Goal: Task Accomplishment & Management: Use online tool/utility

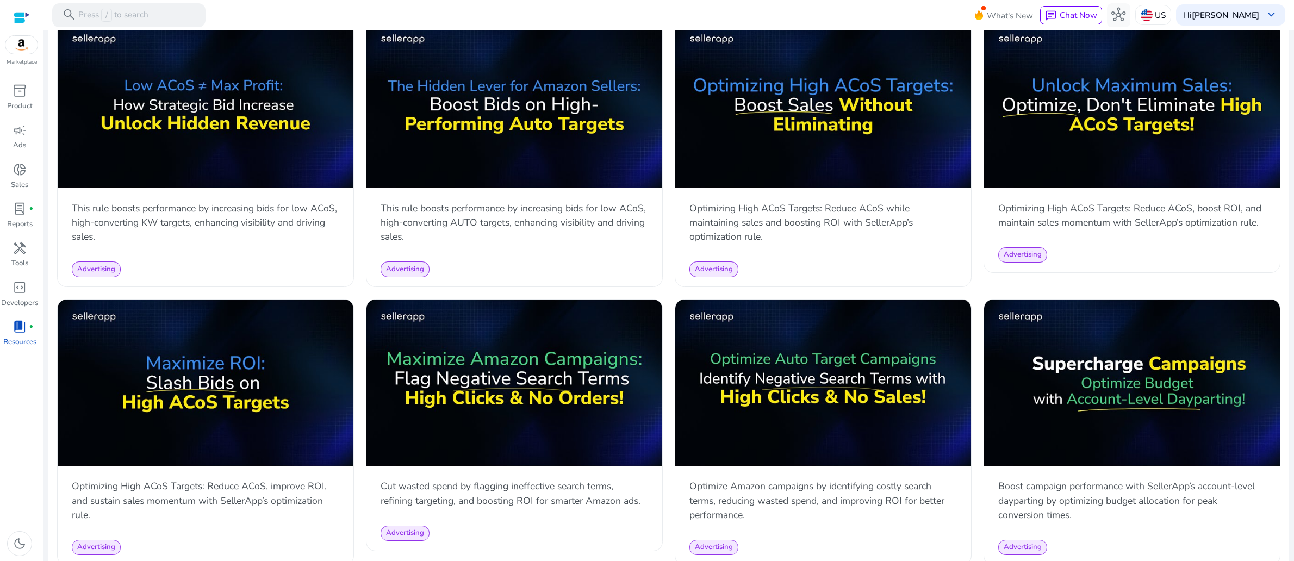
scroll to position [539, 0]
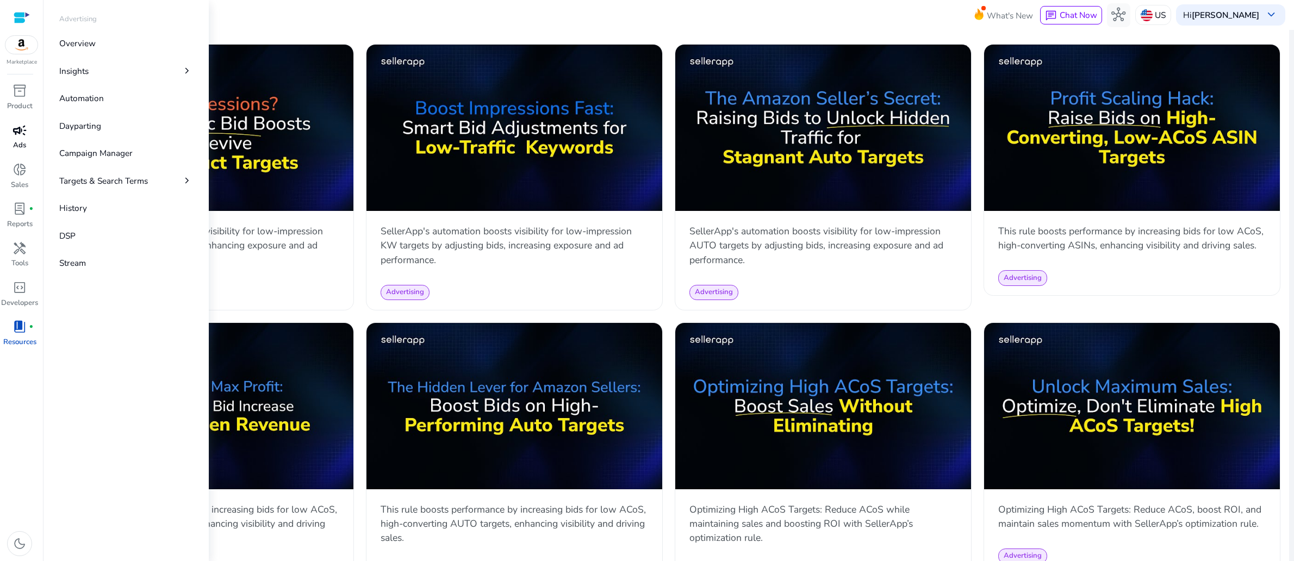
click at [22, 138] on span "campaign" at bounding box center [20, 130] width 14 height 14
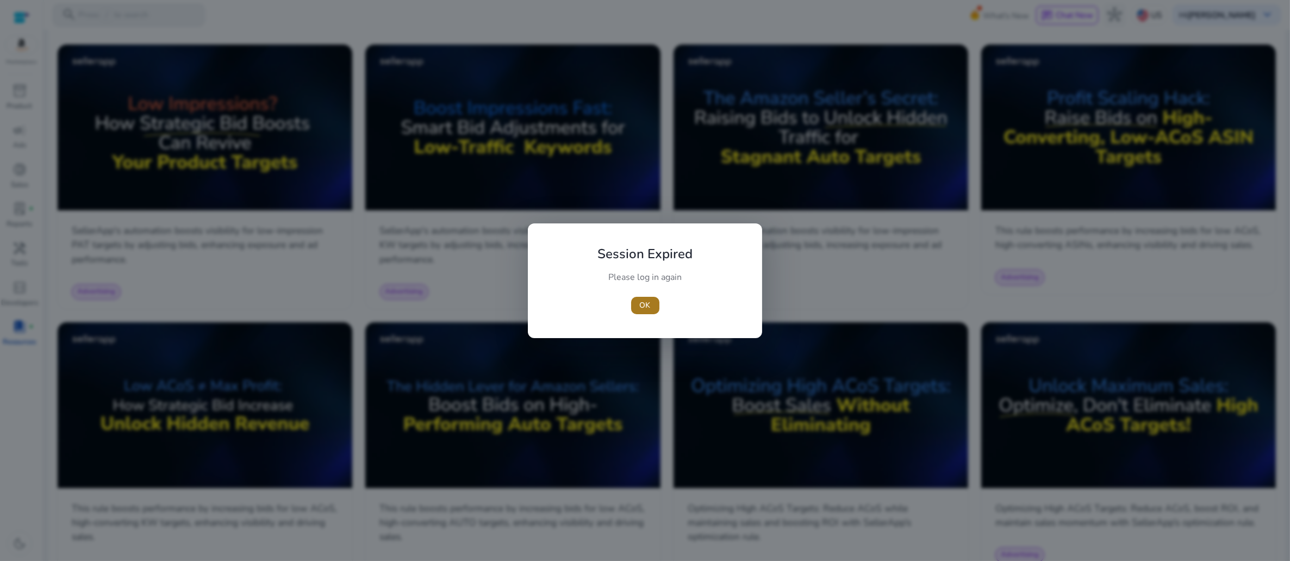
click at [649, 308] on span "OK" at bounding box center [645, 305] width 11 height 11
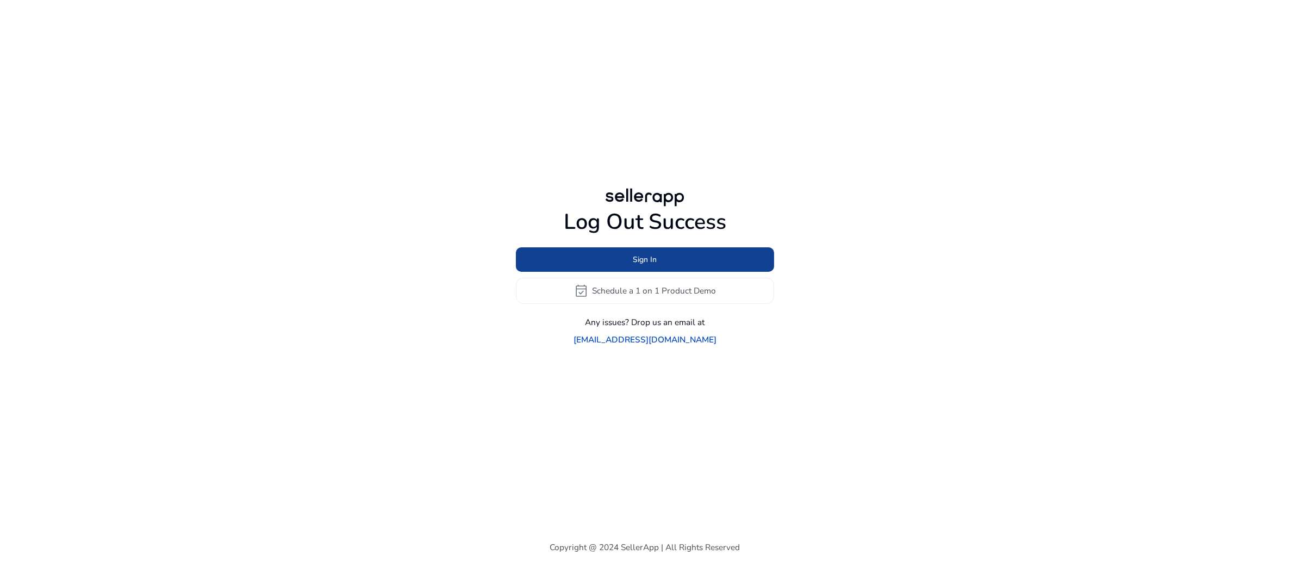
click at [644, 263] on span "Sign In" at bounding box center [645, 259] width 24 height 11
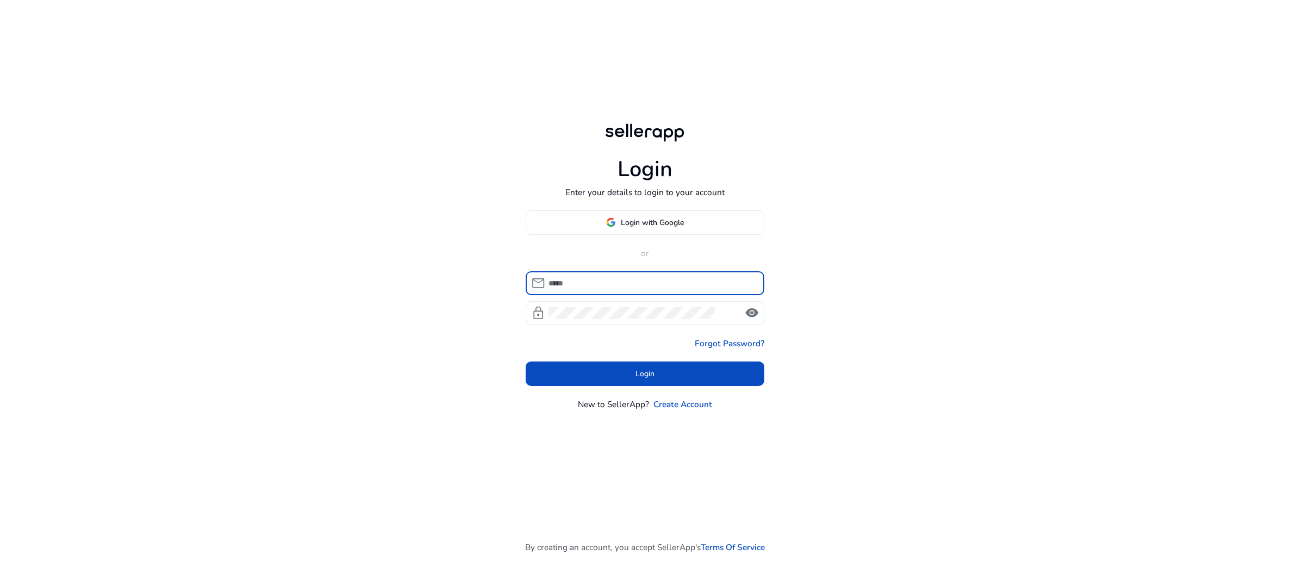
click at [624, 289] on input at bounding box center [652, 283] width 207 height 12
type input "**********"
click at [631, 387] on span at bounding box center [645, 374] width 239 height 26
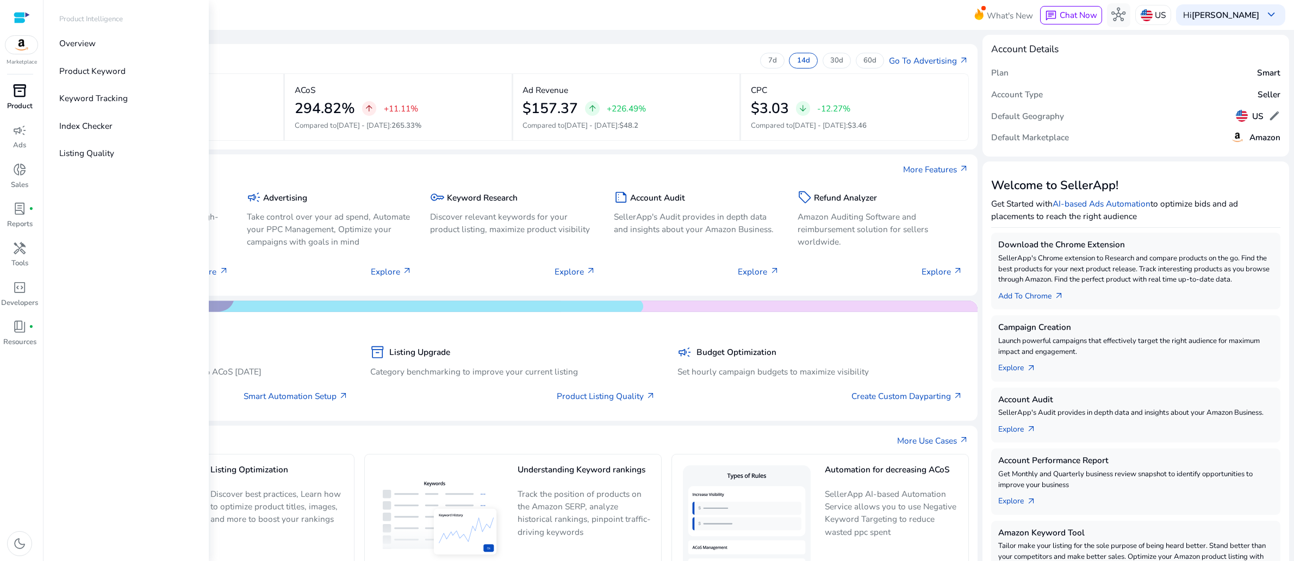
click at [13, 98] on span "inventory_2" at bounding box center [20, 91] width 14 height 14
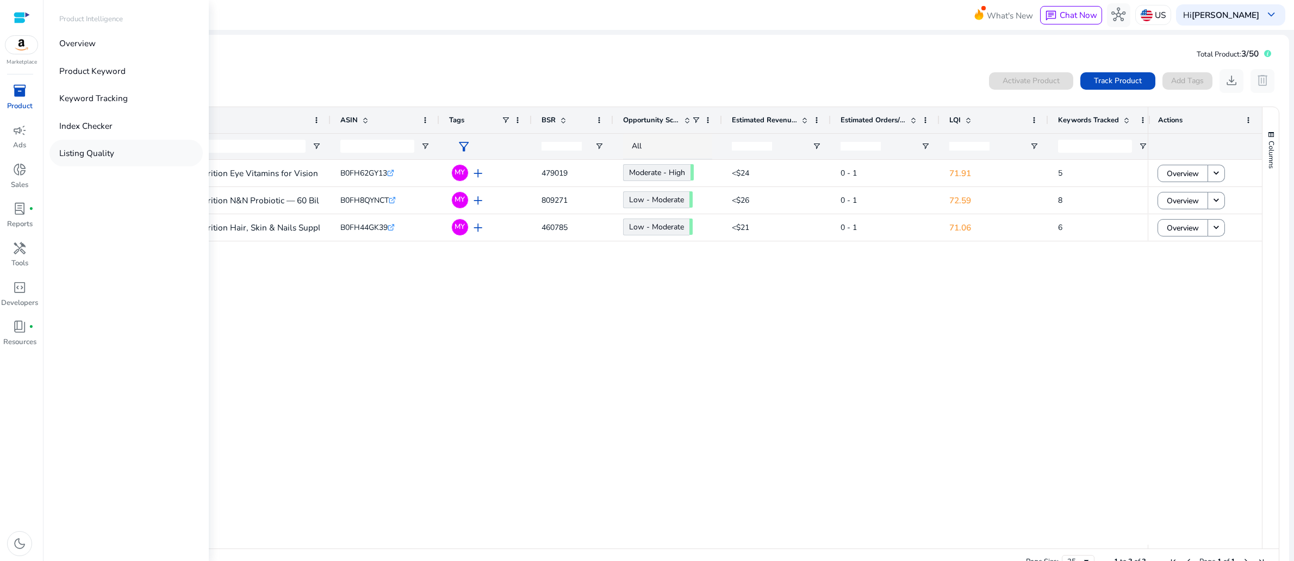
click at [113, 159] on p "Listing Quality" at bounding box center [86, 153] width 55 height 13
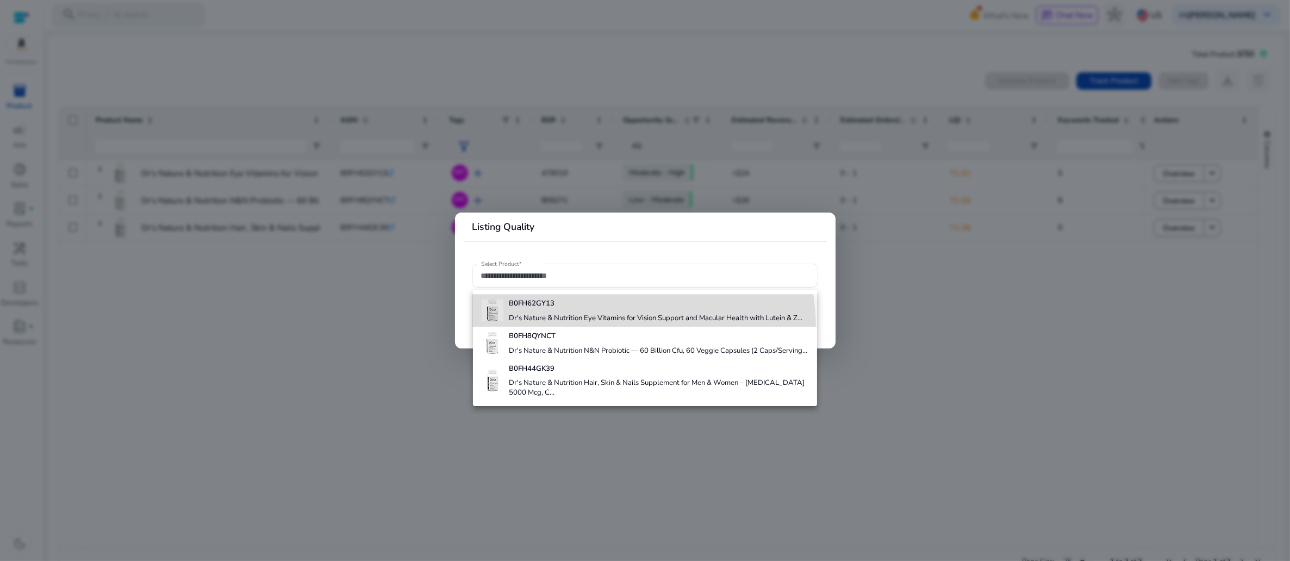
click at [583, 324] on h4 "Dr's Nature & Nutrition Eye Vitamins for Vision Support and Macular Health with…" at bounding box center [656, 319] width 294 height 10
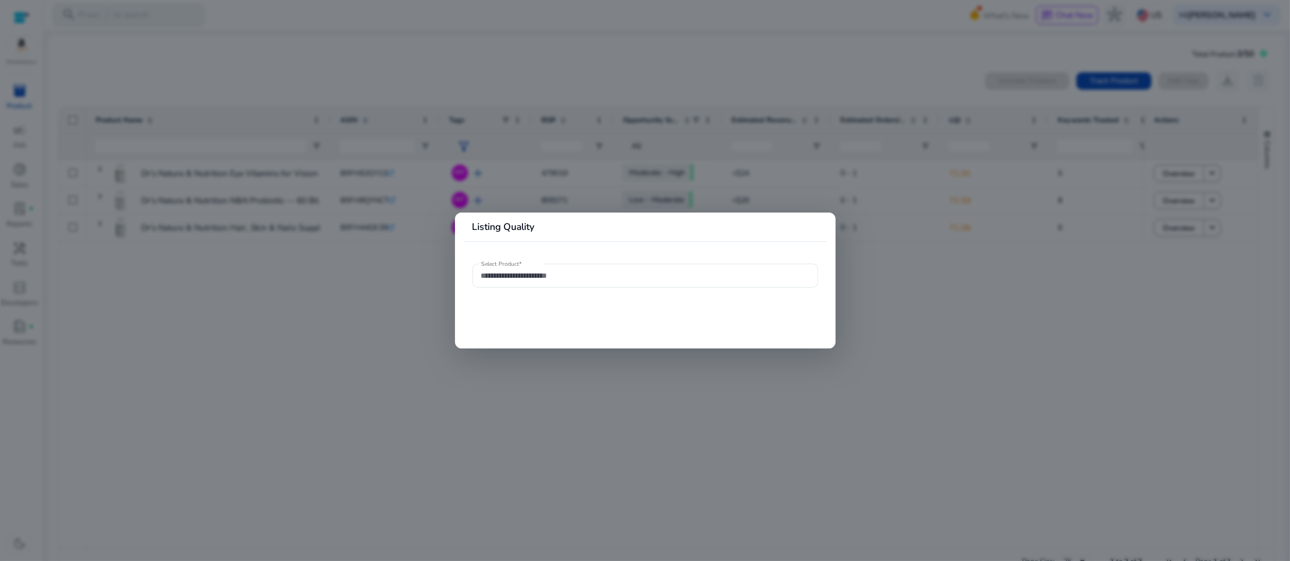
type input "**********"
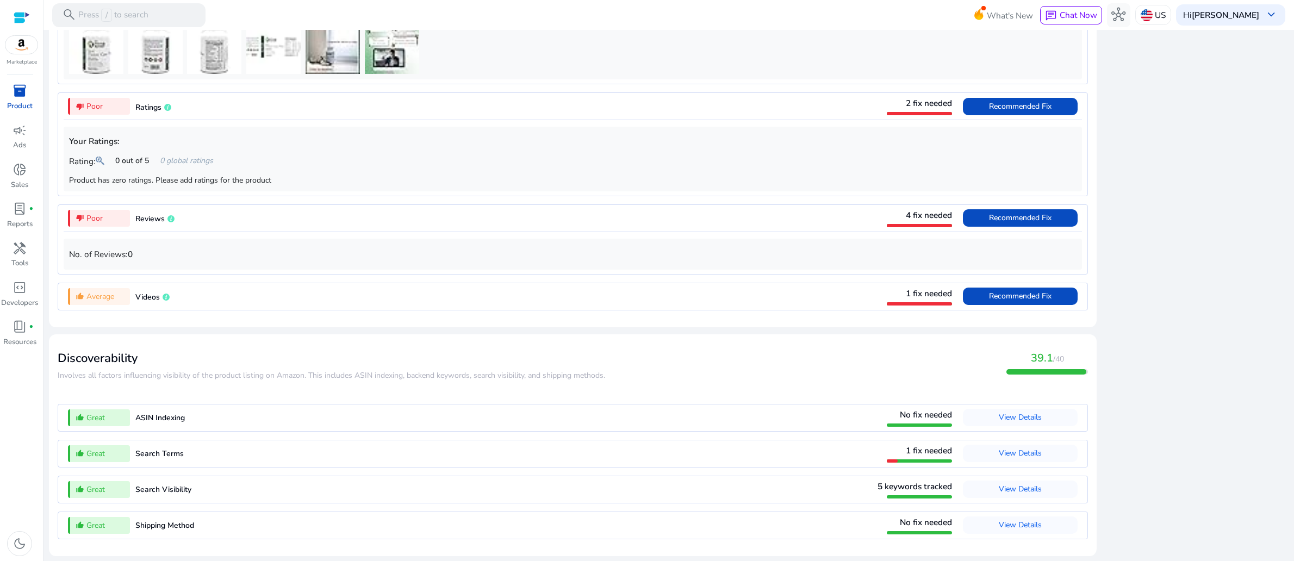
scroll to position [1104, 0]
click at [989, 301] on span "Recommended Fix" at bounding box center [1020, 296] width 63 height 10
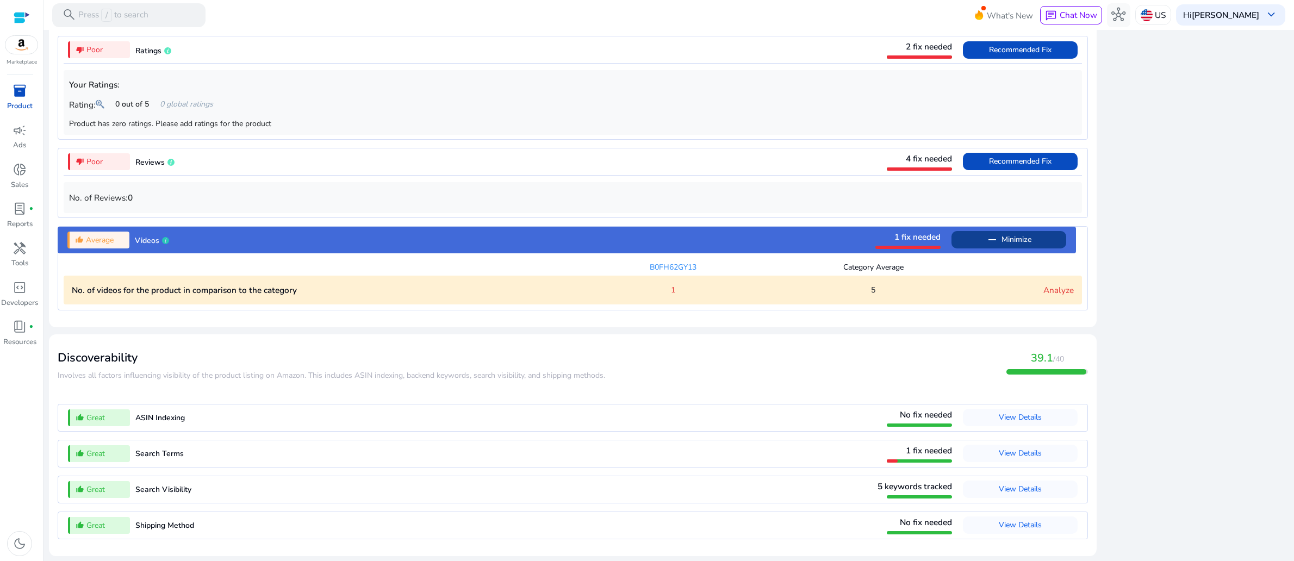
scroll to position [1254, 0]
click at [999, 448] on span "View Details" at bounding box center [1020, 453] width 43 height 10
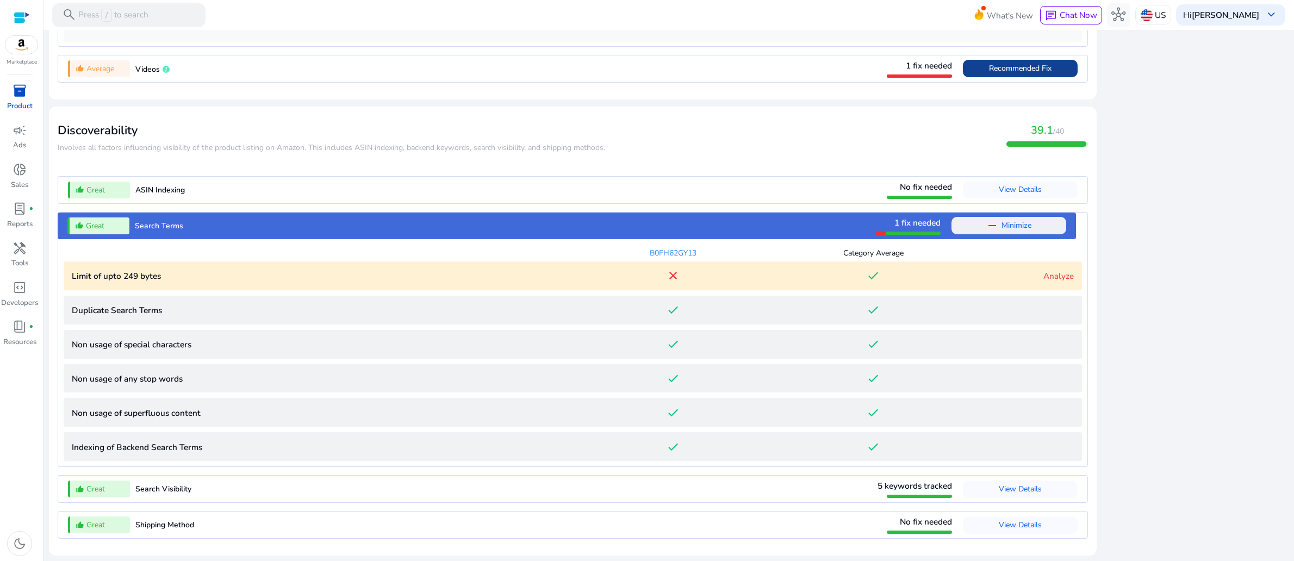
scroll to position [1476, 0]
click at [1043, 270] on link "Analyze" at bounding box center [1058, 275] width 30 height 11
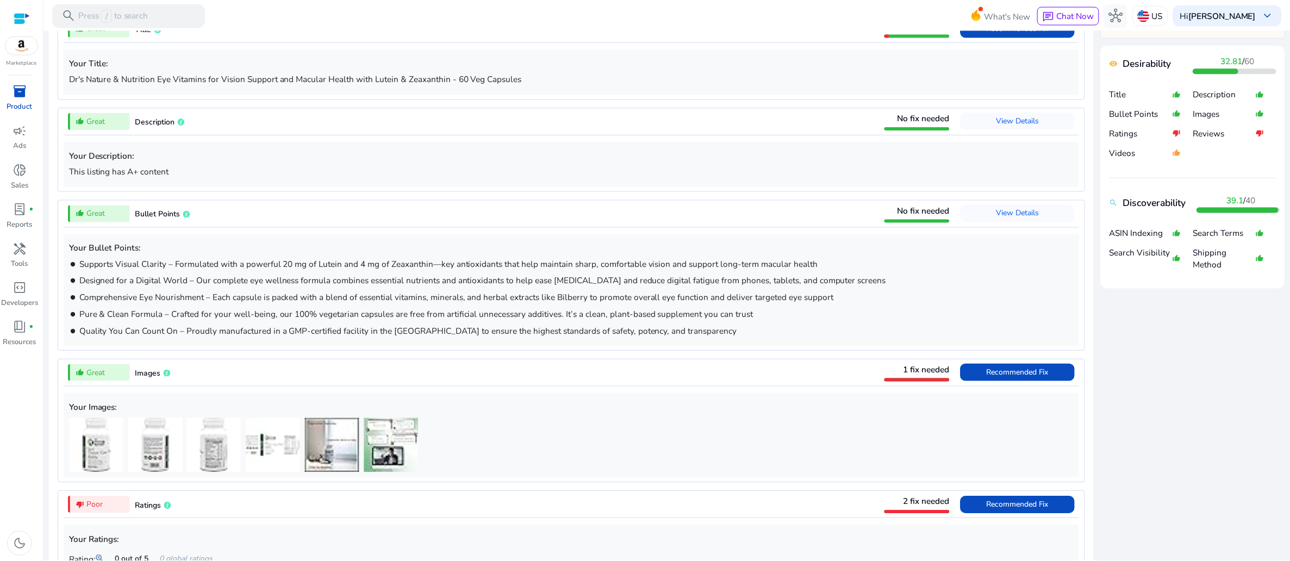
scroll to position [0, 0]
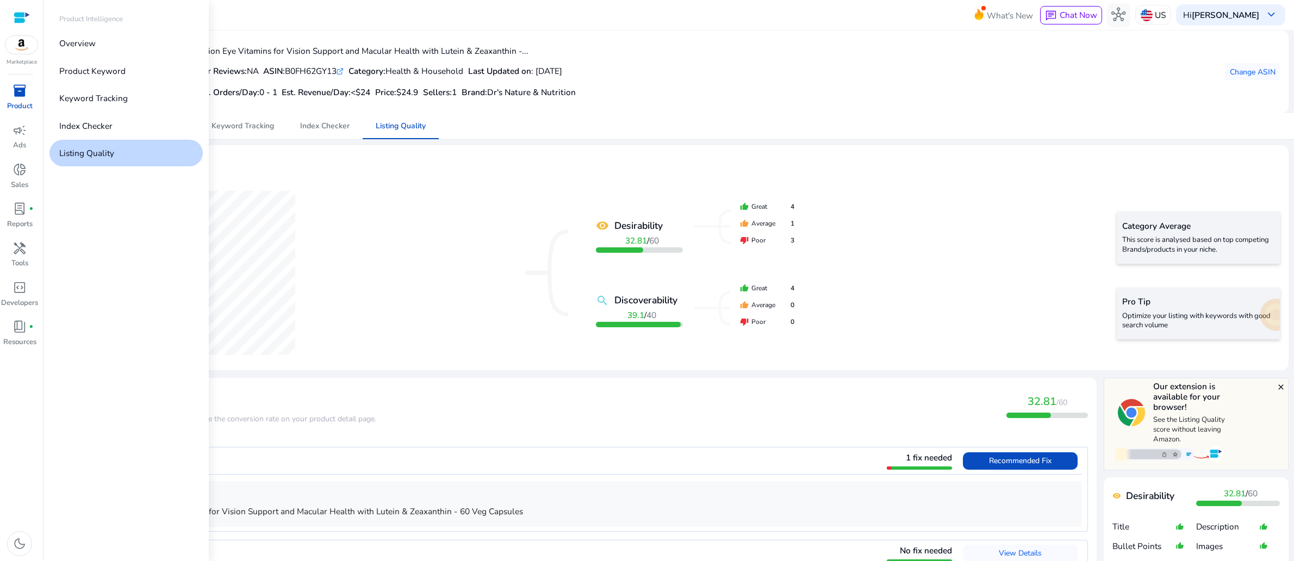
click at [13, 98] on span "inventory_2" at bounding box center [20, 91] width 14 height 14
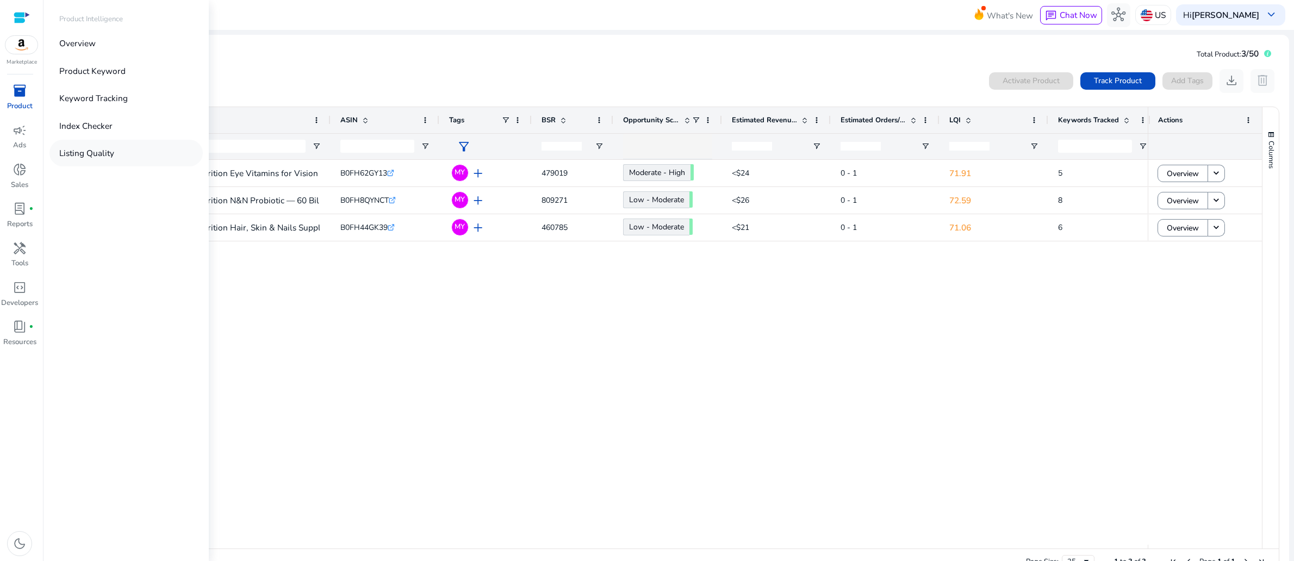
click at [103, 159] on p "Listing Quality" at bounding box center [86, 153] width 55 height 13
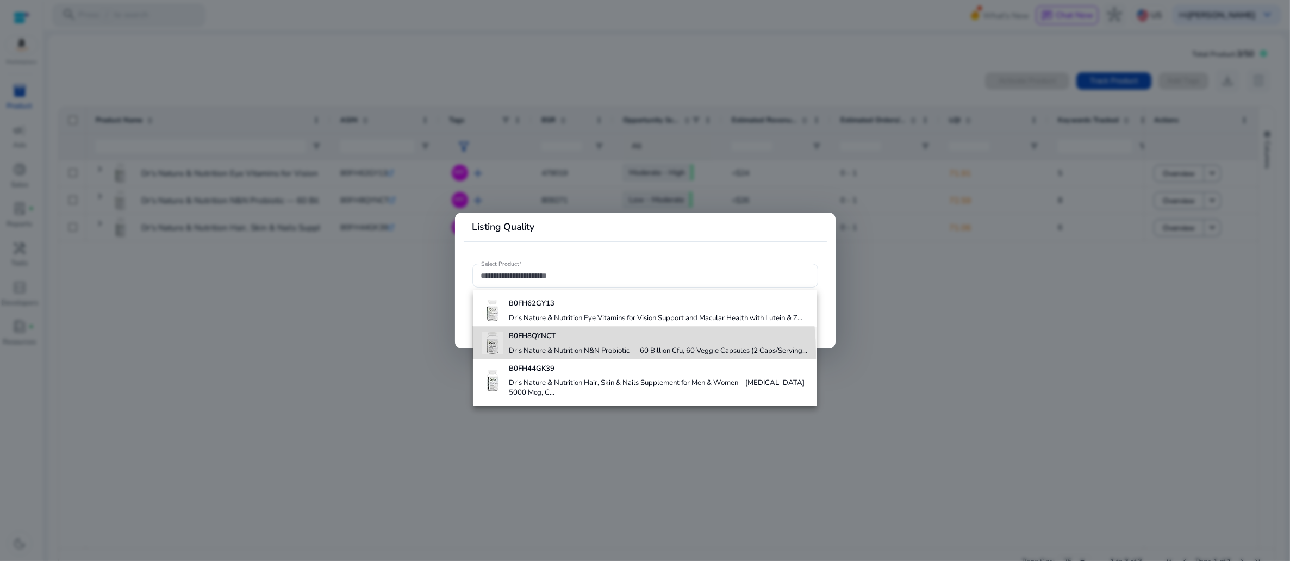
click at [548, 359] on div "B0FH8QYNCT Dr's Nature & Nutrition N&N Probiotic — 60 Billion Cfu, 60 Veggie Ca…" at bounding box center [658, 343] width 298 height 33
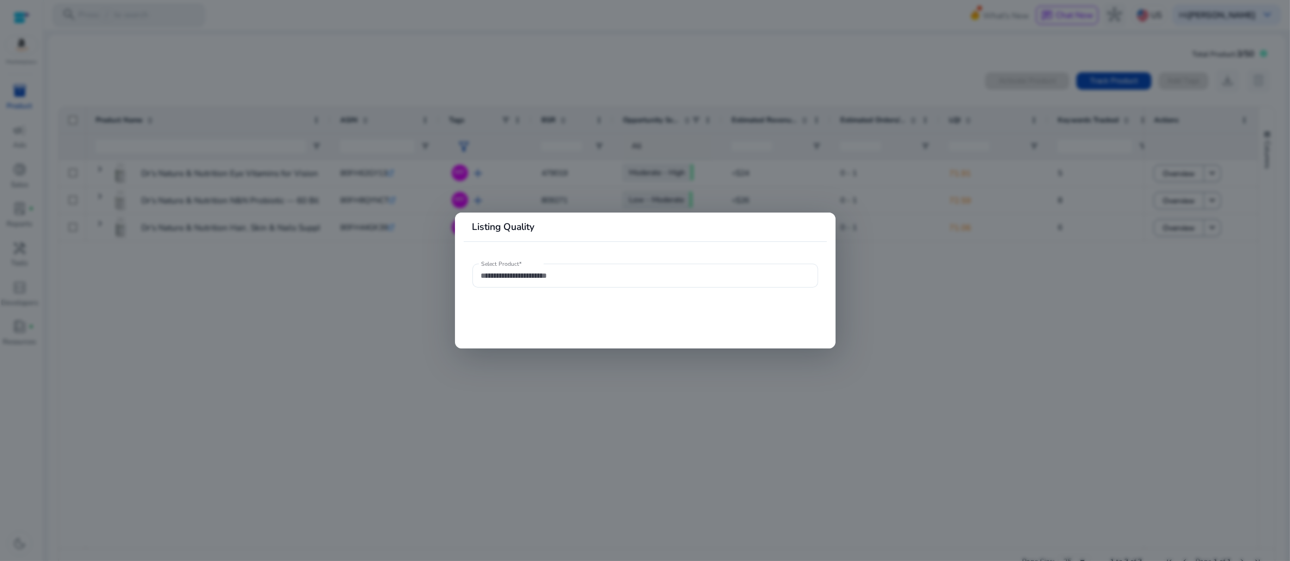
type input "**********"
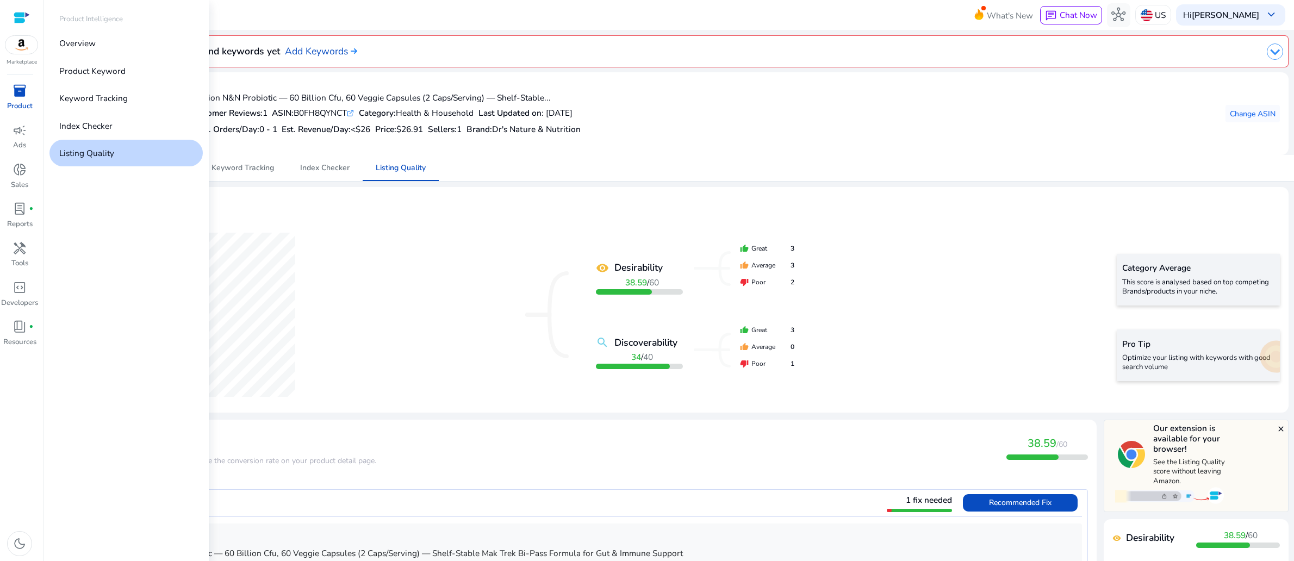
click at [21, 98] on span "inventory_2" at bounding box center [20, 91] width 14 height 14
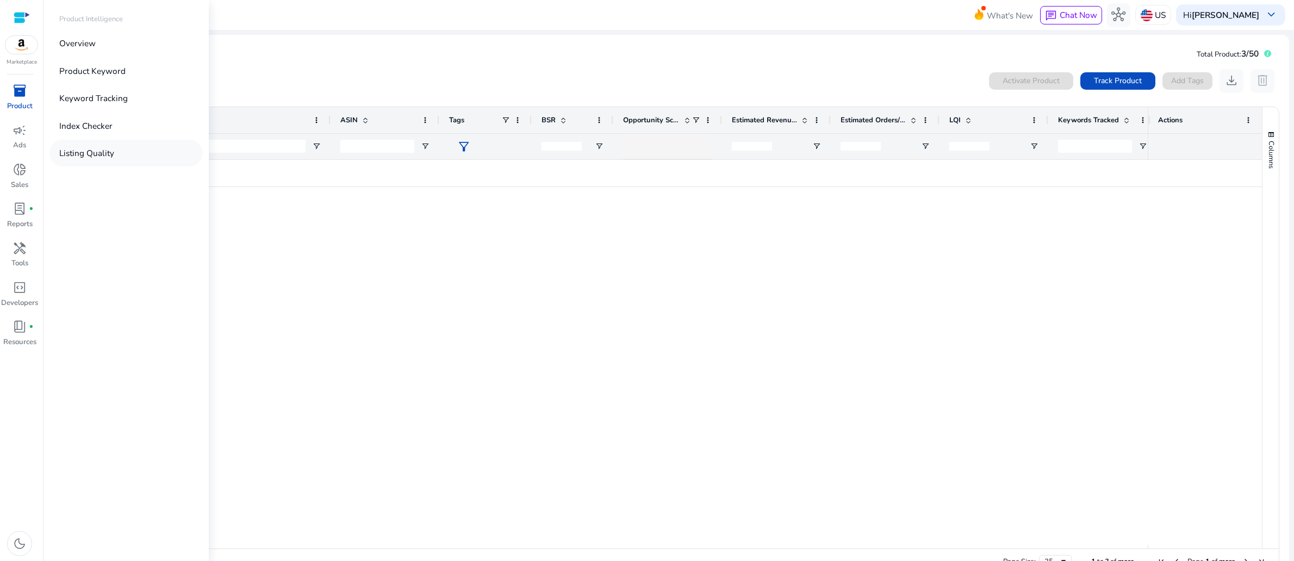
click at [114, 159] on p "Listing Quality" at bounding box center [86, 153] width 55 height 13
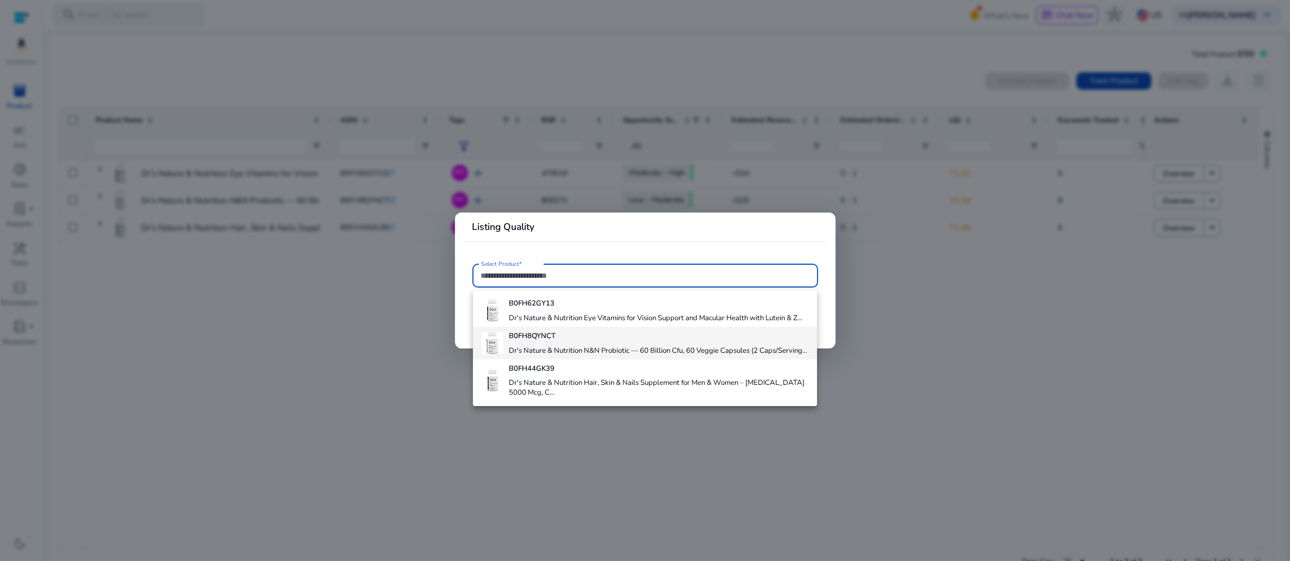
scroll to position [24, 0]
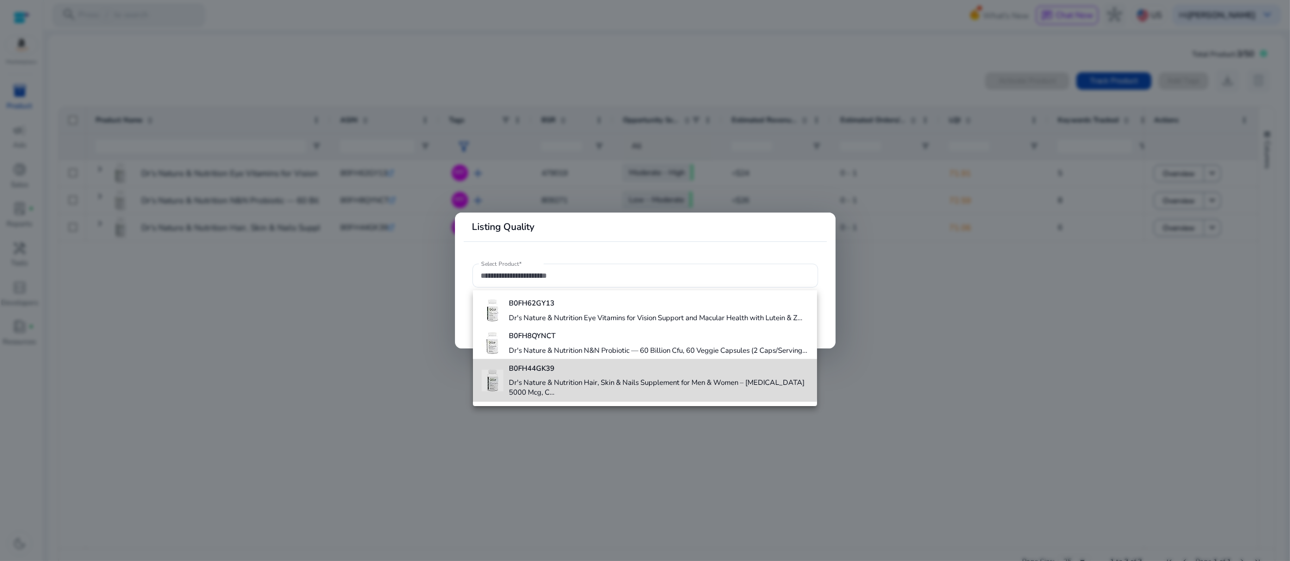
click at [555, 374] on b "B0FH44GK39" at bounding box center [532, 369] width 46 height 10
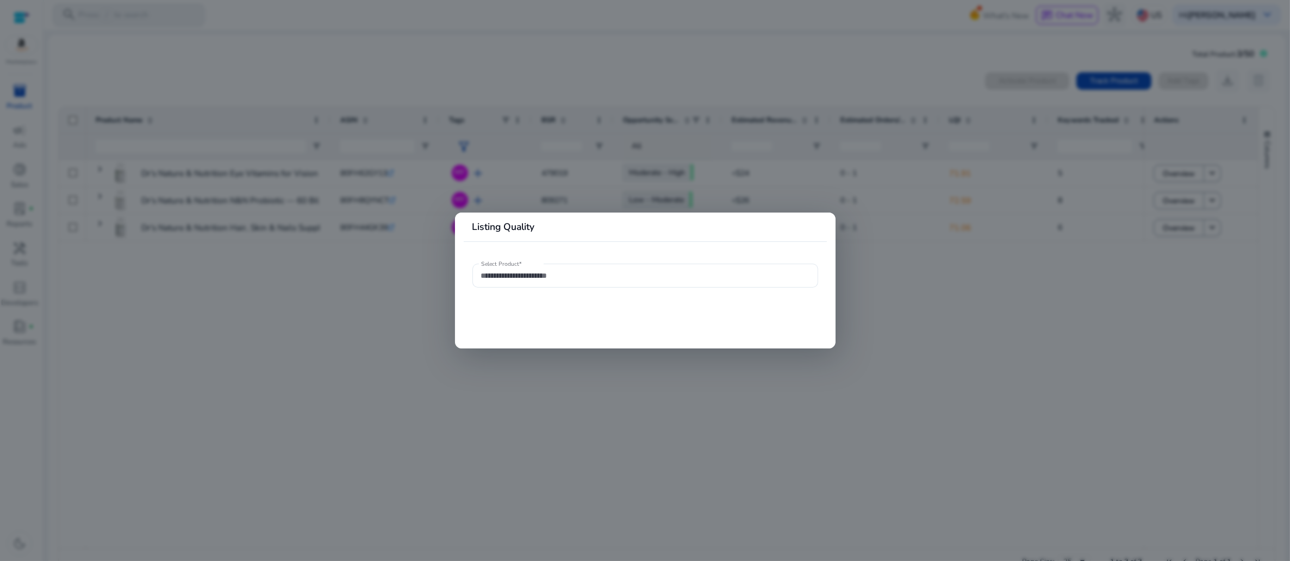
type input "**********"
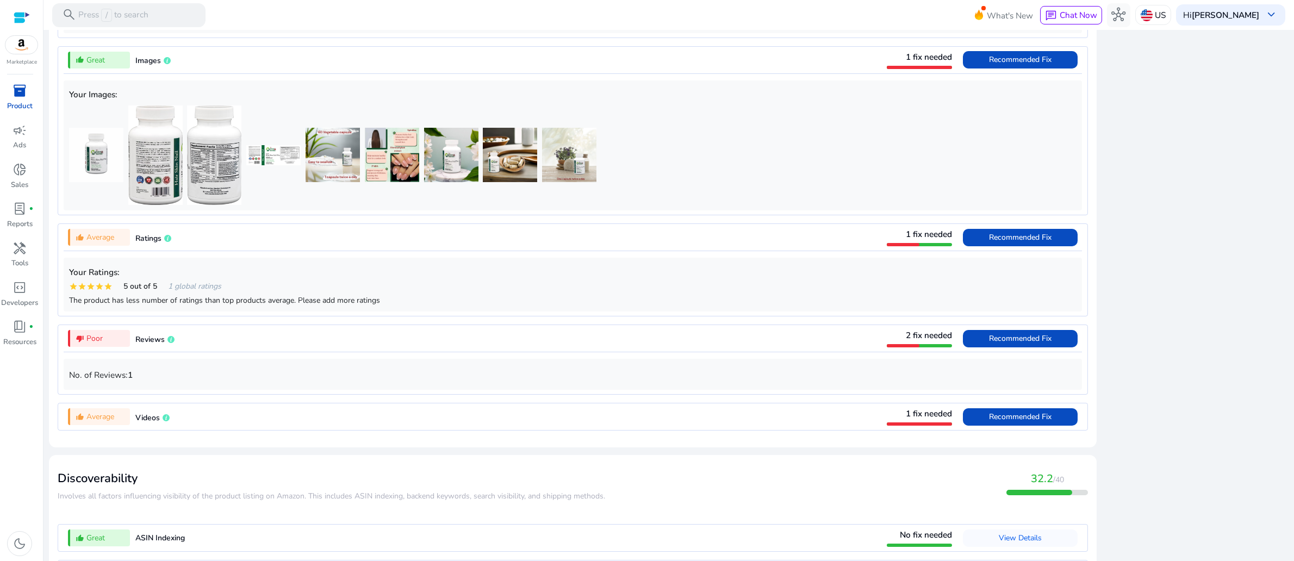
scroll to position [770, 0]
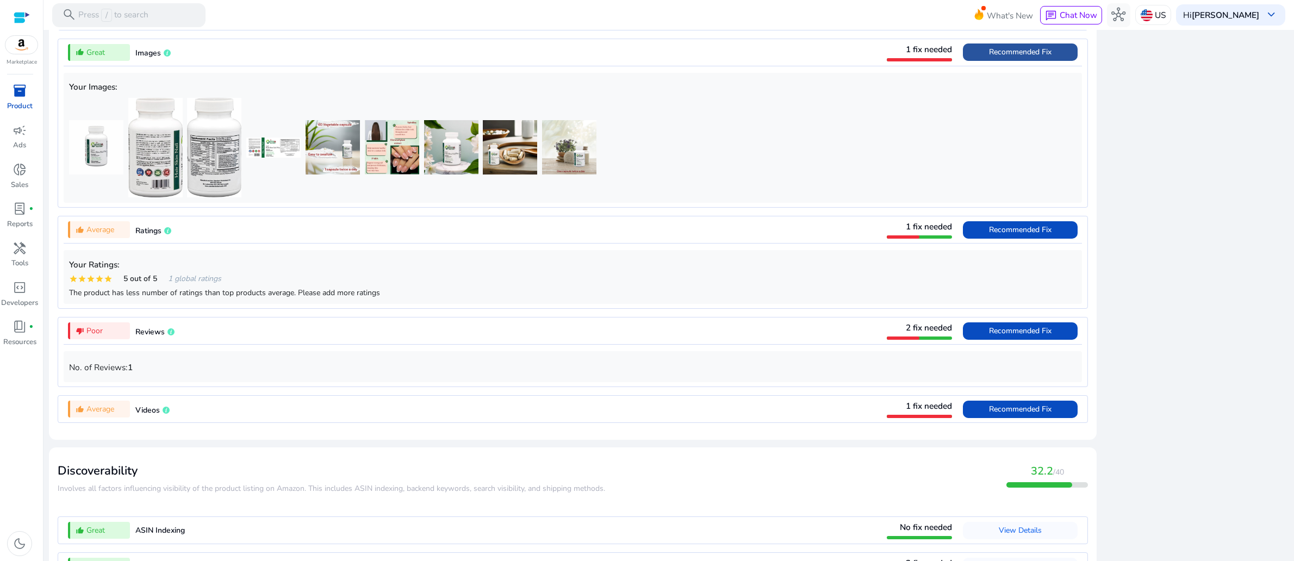
click at [989, 61] on span "Recommended Fix" at bounding box center [1020, 51] width 63 height 17
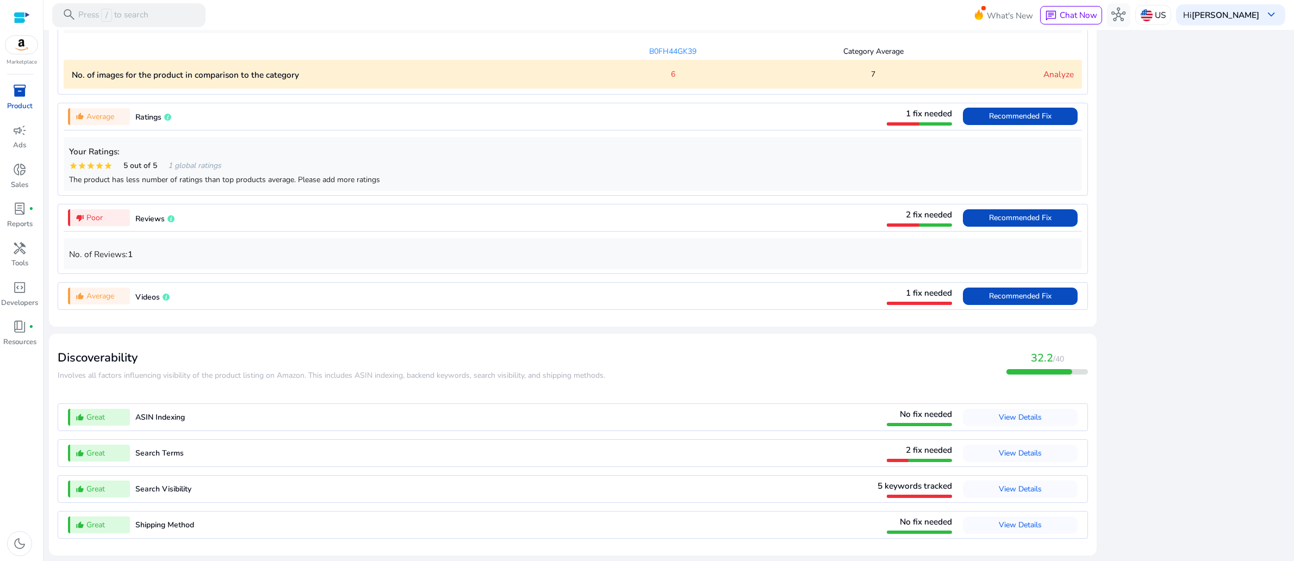
scroll to position [1202, 0]
click at [989, 291] on span "Recommended Fix" at bounding box center [1020, 296] width 63 height 10
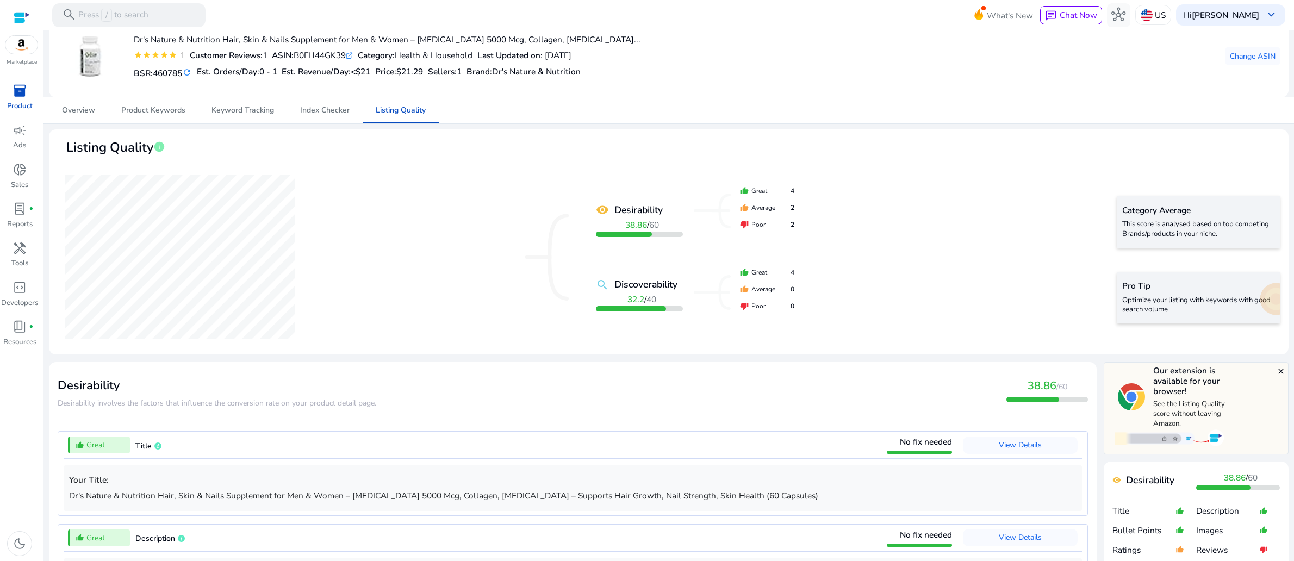
scroll to position [0, 0]
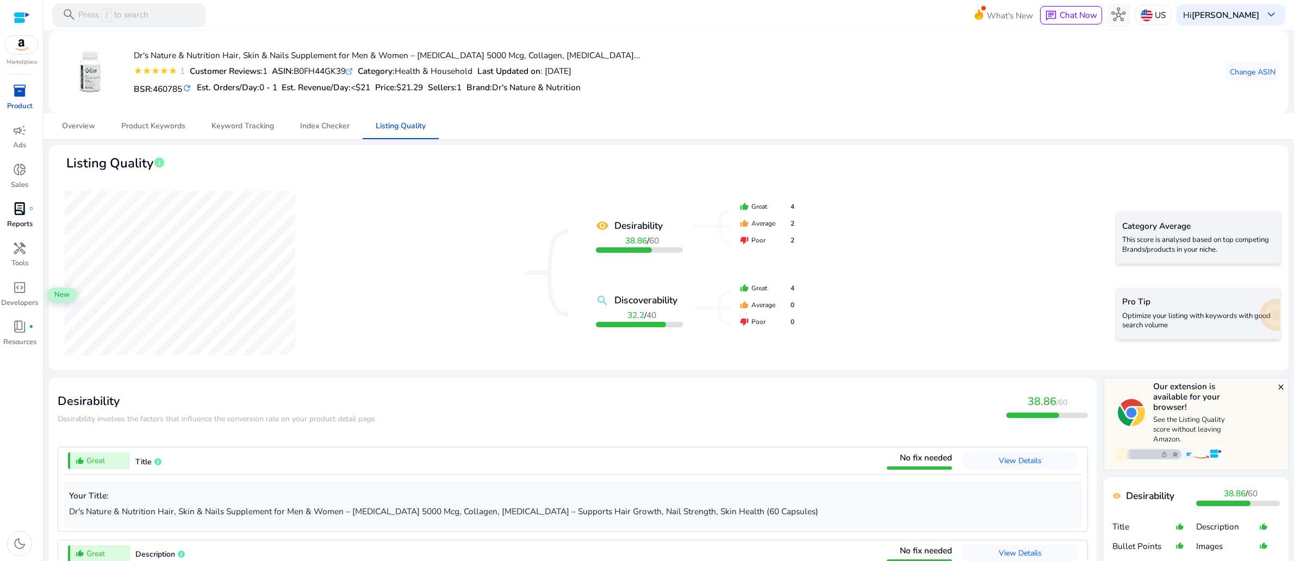
click at [18, 216] on span "lab_profile" at bounding box center [20, 209] width 14 height 14
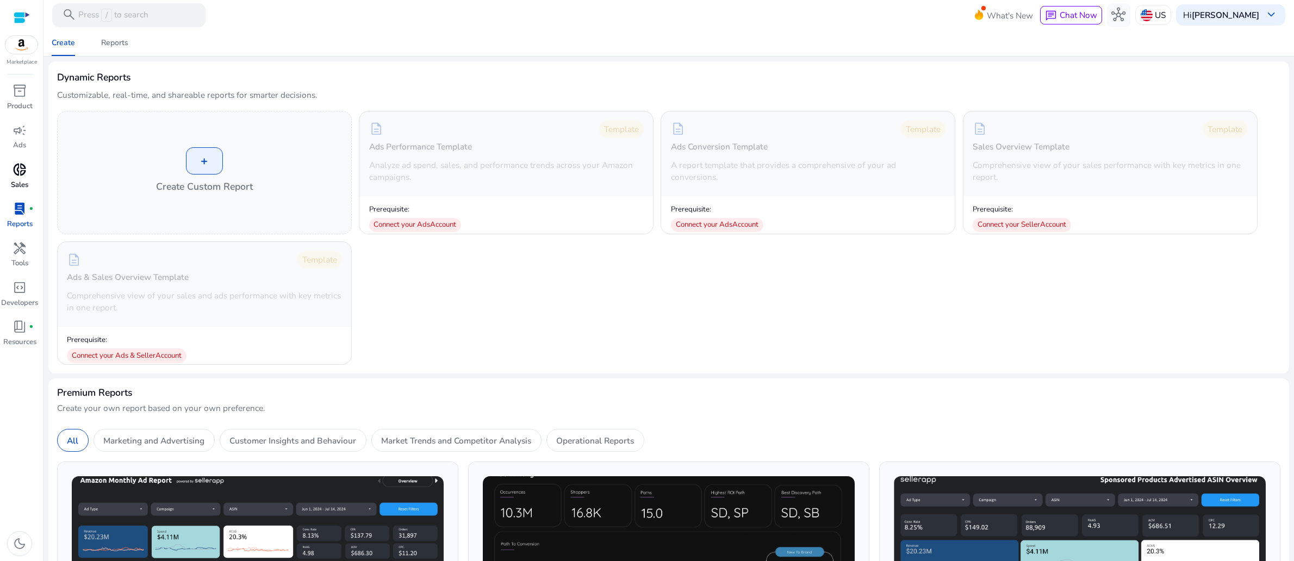
click at [22, 177] on span "donut_small" at bounding box center [20, 170] width 14 height 14
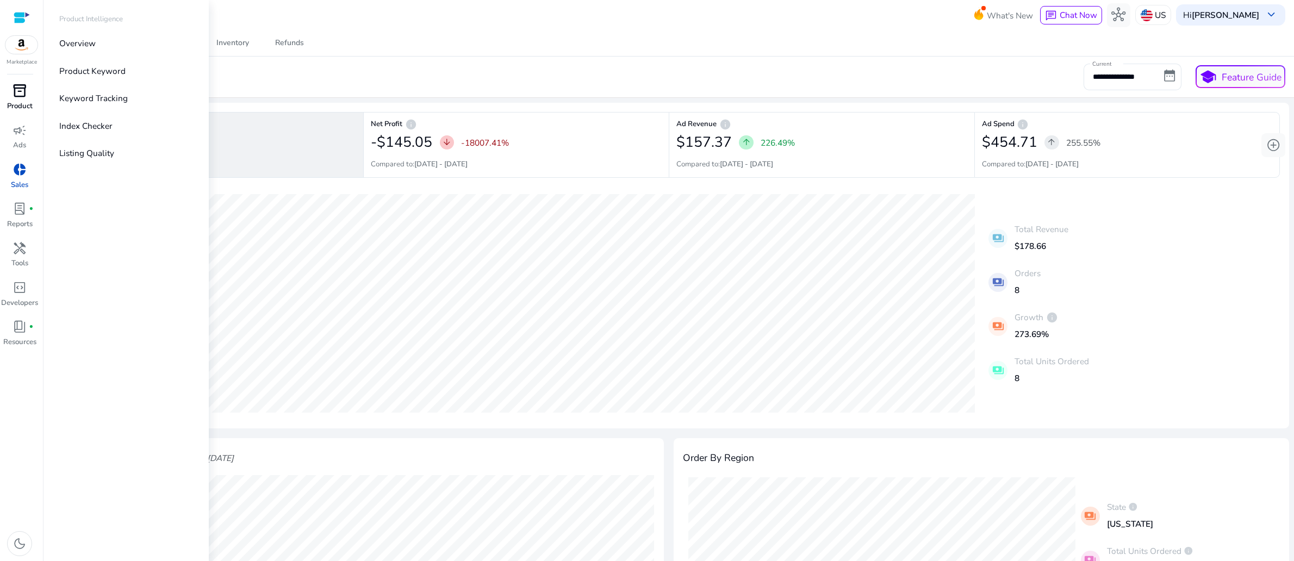
click at [20, 98] on span "inventory_2" at bounding box center [20, 91] width 14 height 14
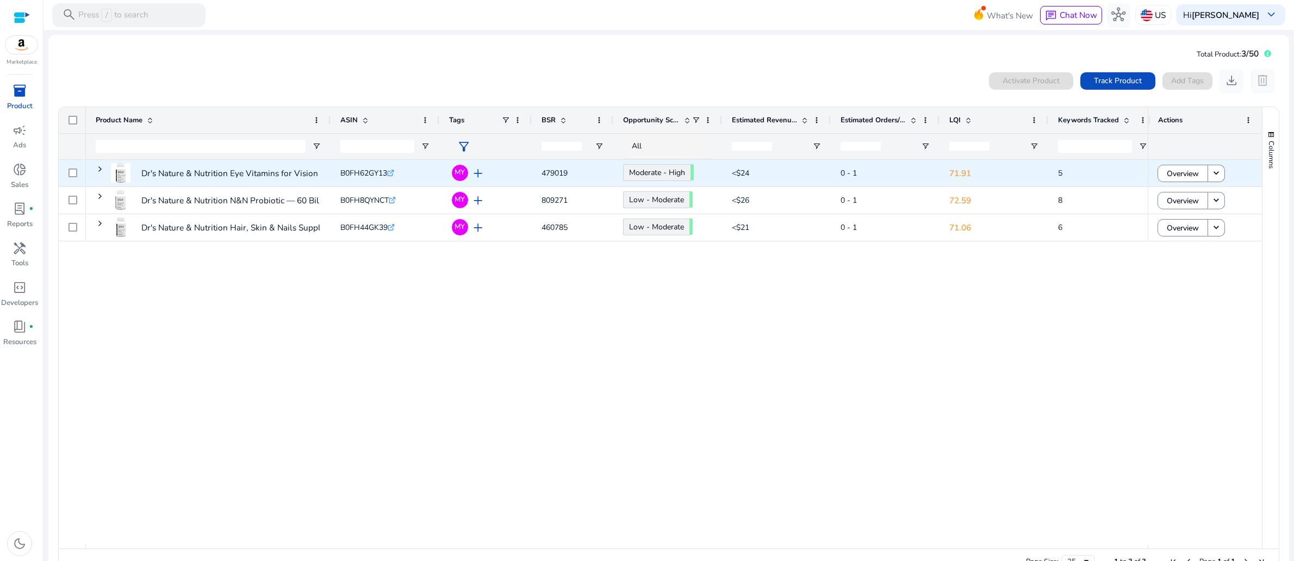
click at [394, 177] on icon ".st0{fill:#2c8af8}" at bounding box center [390, 173] width 7 height 7
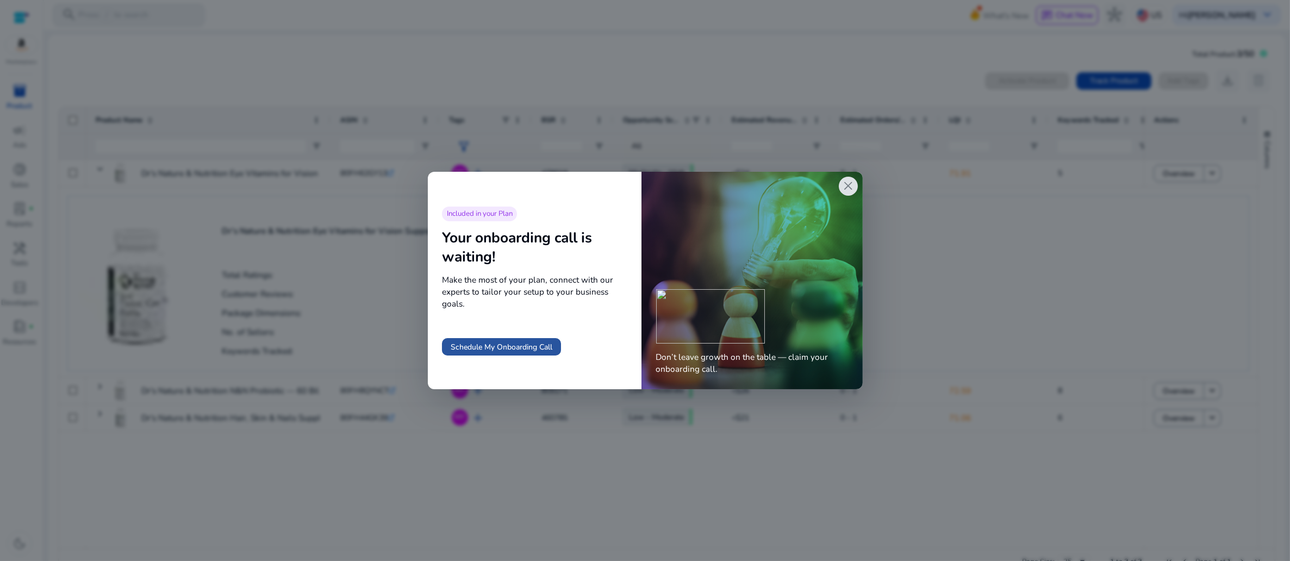
click at [512, 341] on span "Schedule My Onboarding Call" at bounding box center [502, 346] width 102 height 11
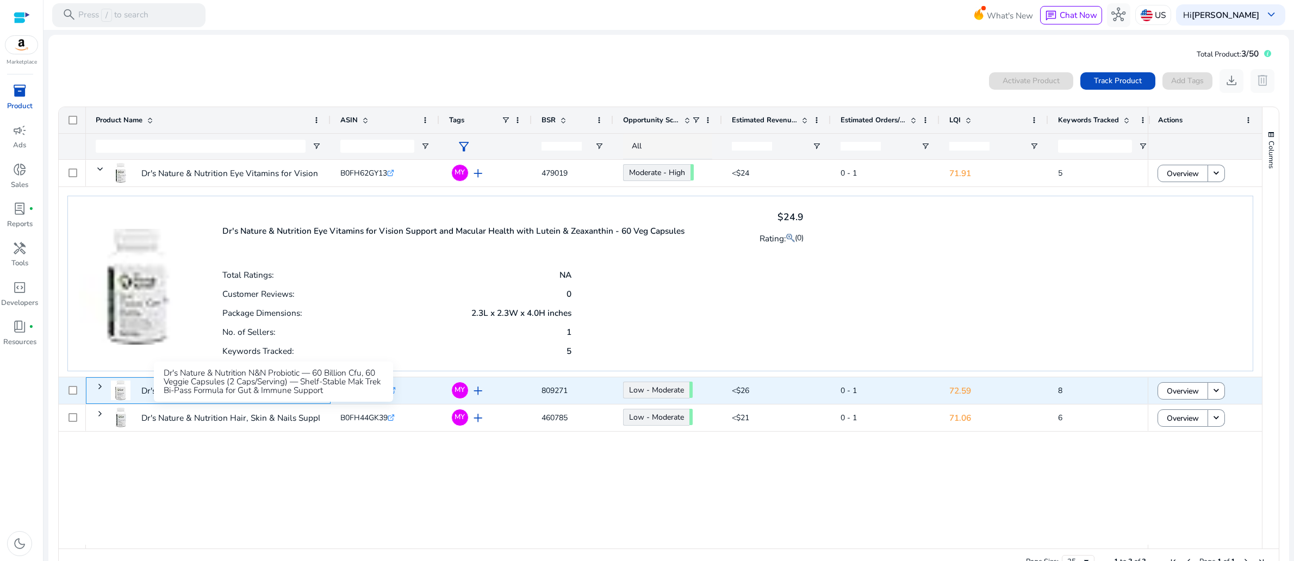
click at [296, 402] on p "Dr's Nature & Nutrition N&N Probiotic — 60 Billion Cfu, 60 Veggie..." at bounding box center [269, 391] width 257 height 22
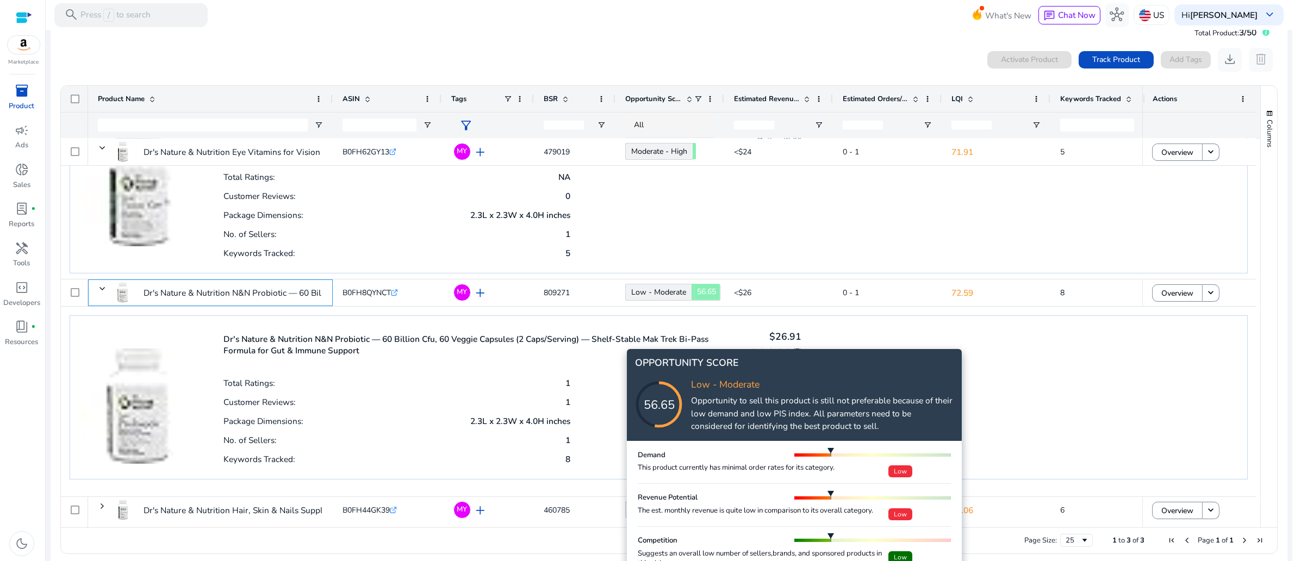
scroll to position [55, 0]
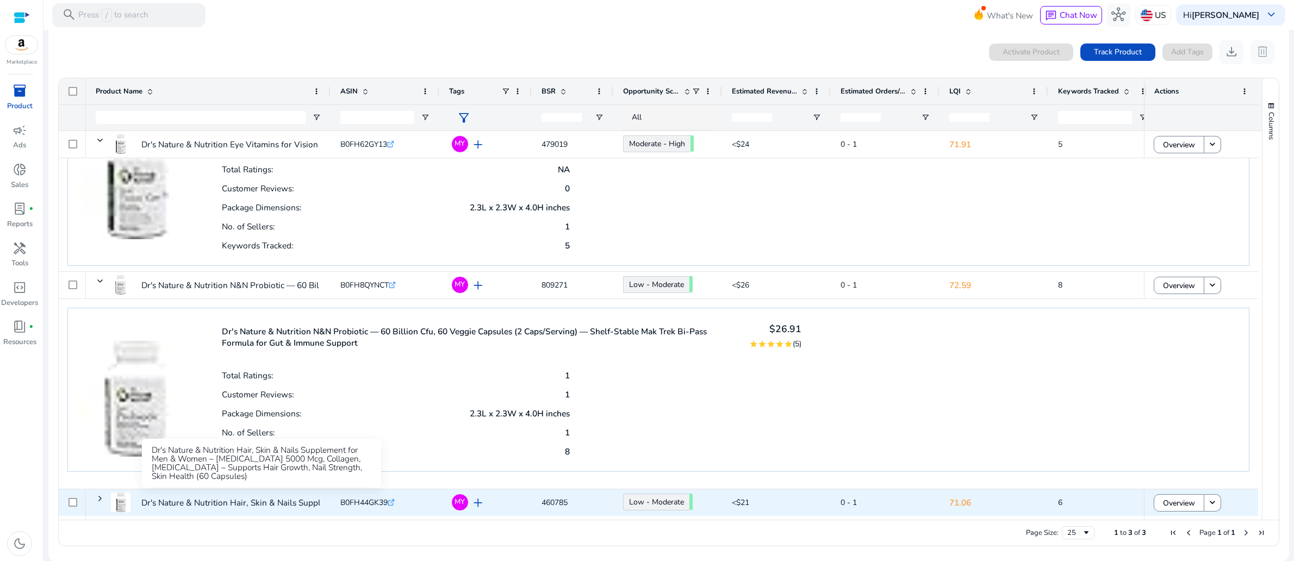
click at [259, 505] on p "Dr's Nature & Nutrition Hair, Skin & Nails Supplement for Men..." at bounding box center [261, 503] width 241 height 22
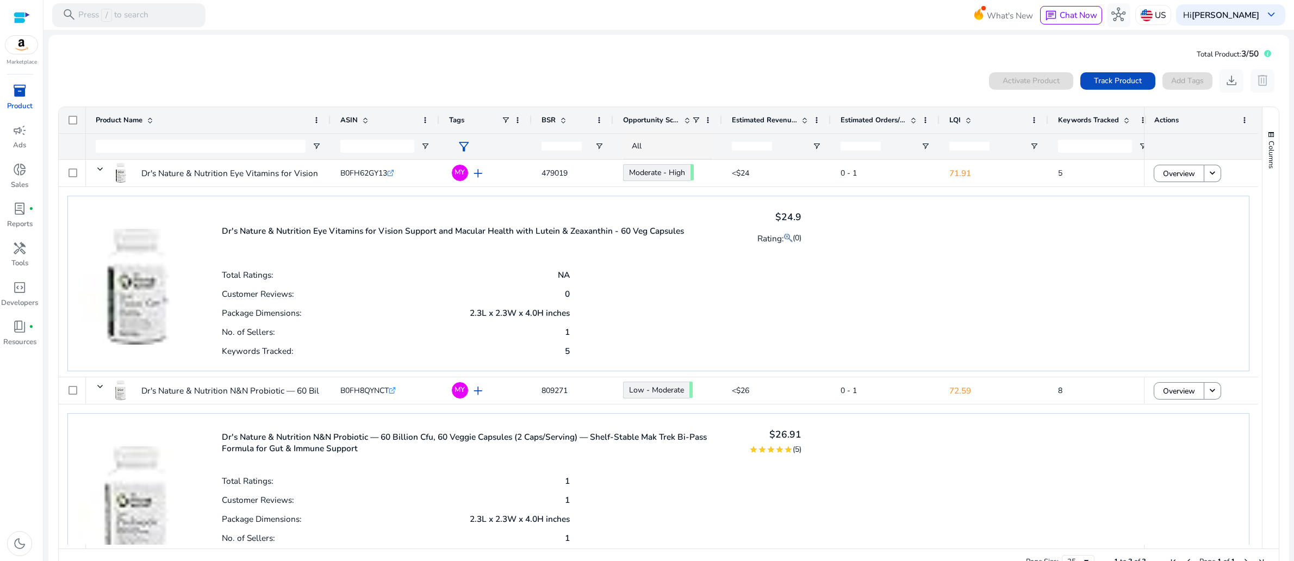
scroll to position [0, 0]
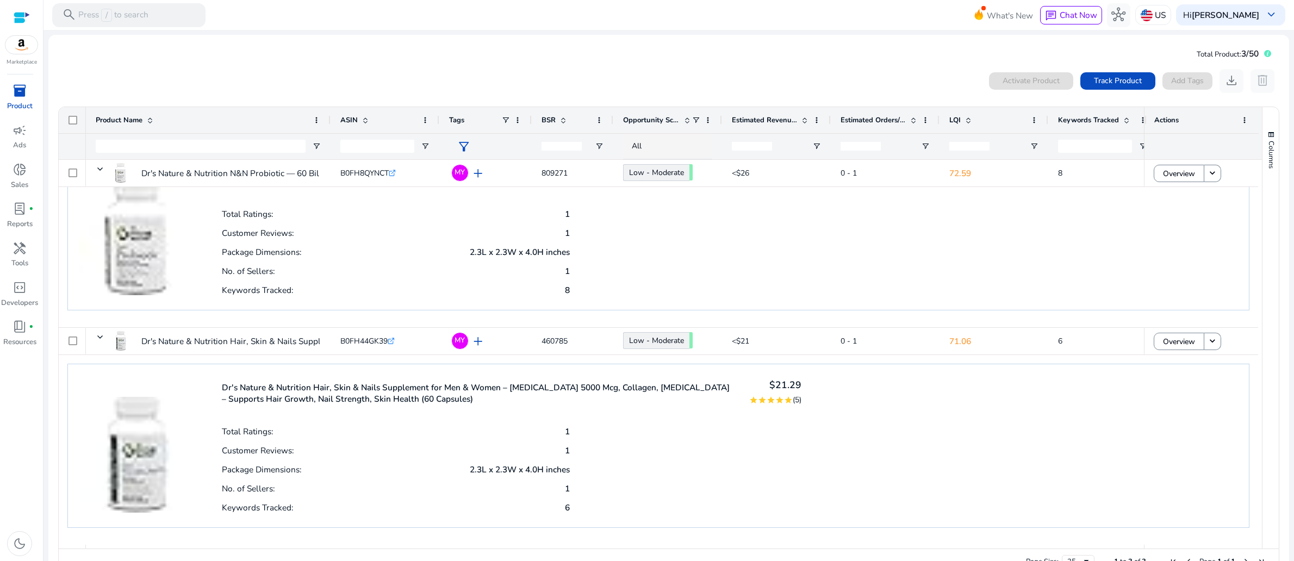
click at [266, 81] on div "0 products selected Activate Product Track Product Add Tags download delete Pre…" at bounding box center [668, 323] width 1223 height 518
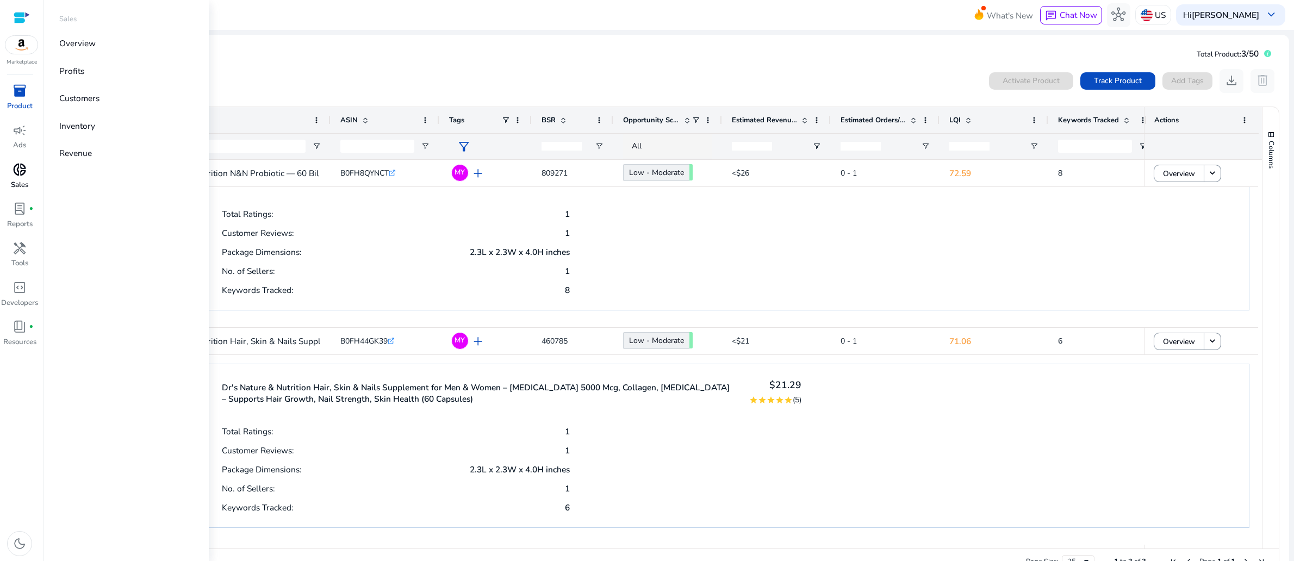
click at [20, 177] on span "donut_small" at bounding box center [20, 170] width 14 height 14
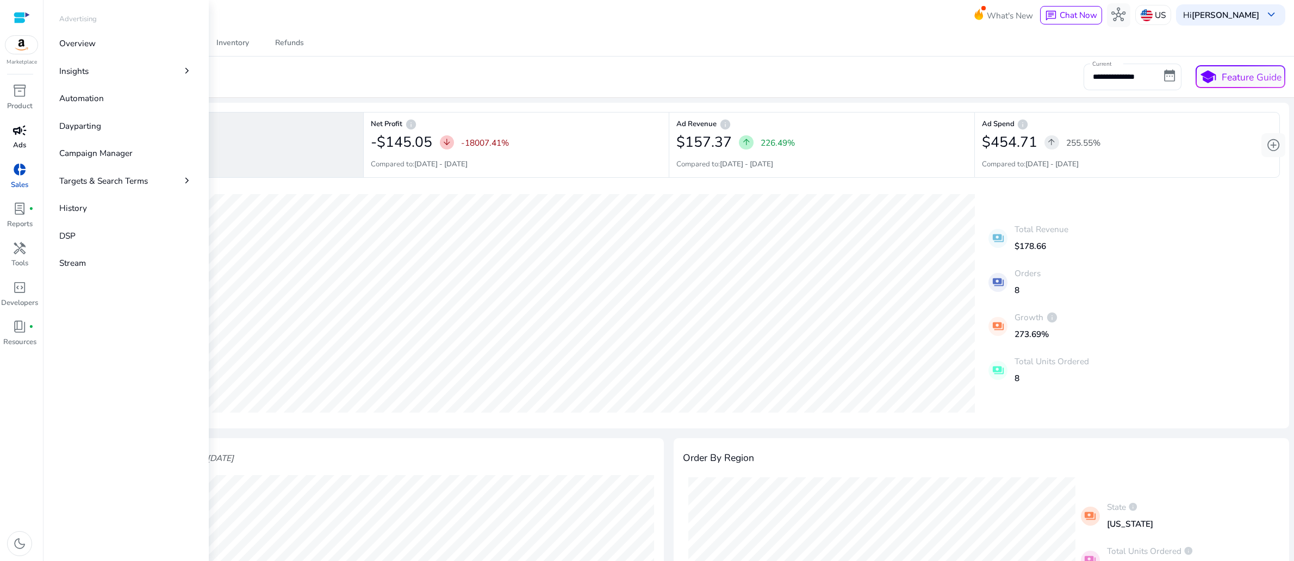
click at [15, 138] on span "campaign" at bounding box center [20, 130] width 14 height 14
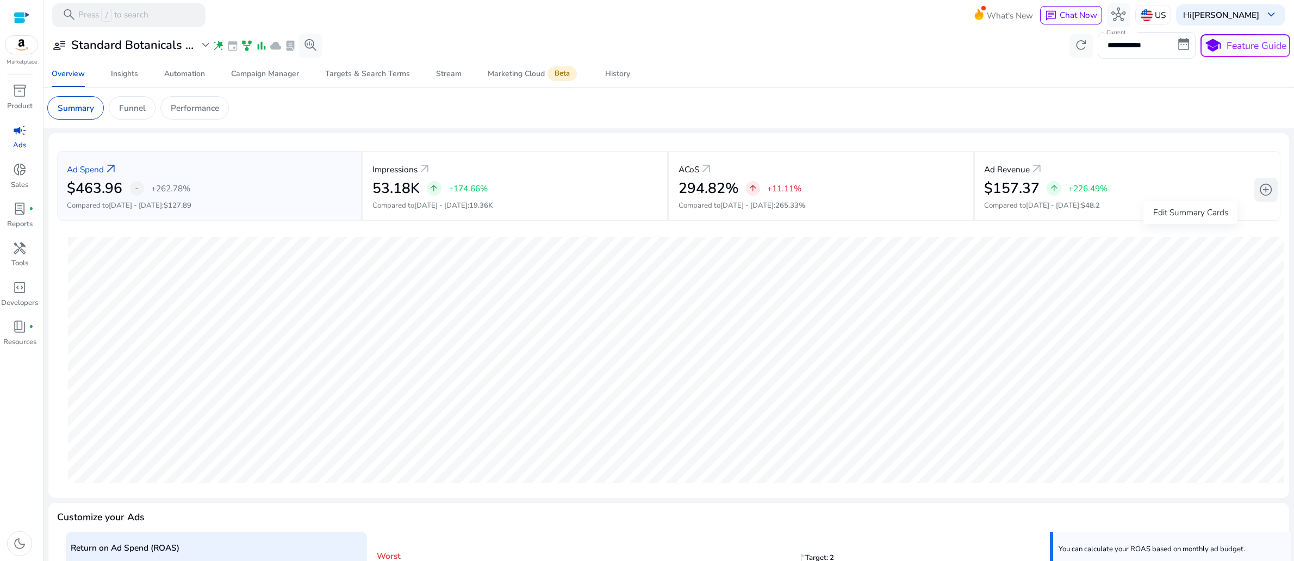
click at [1259, 197] on span "add_circle" at bounding box center [1266, 190] width 14 height 14
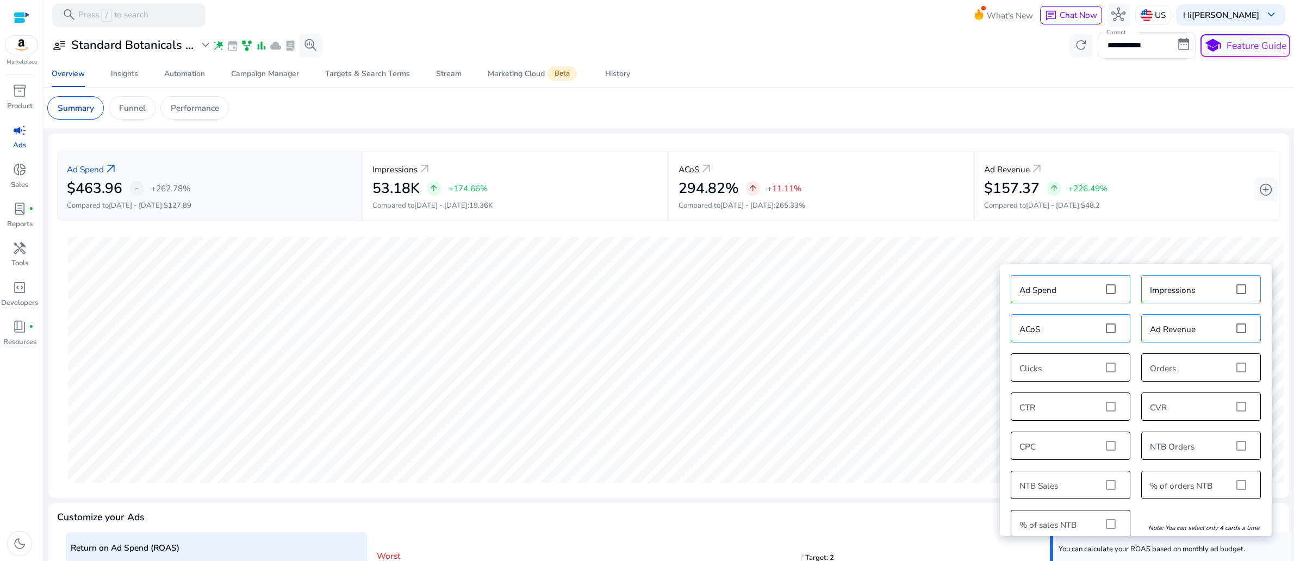
click at [1004, 120] on app-sa-custom-tab "Summary Funnel Performance" at bounding box center [668, 107] width 1243 height 23
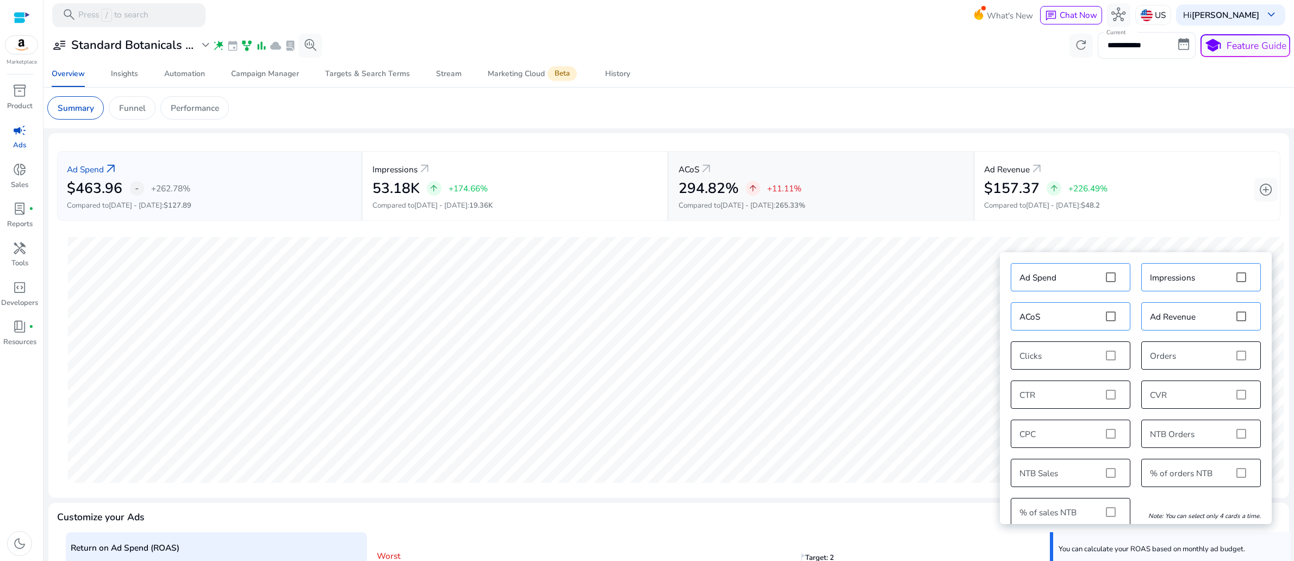
scroll to position [123, 0]
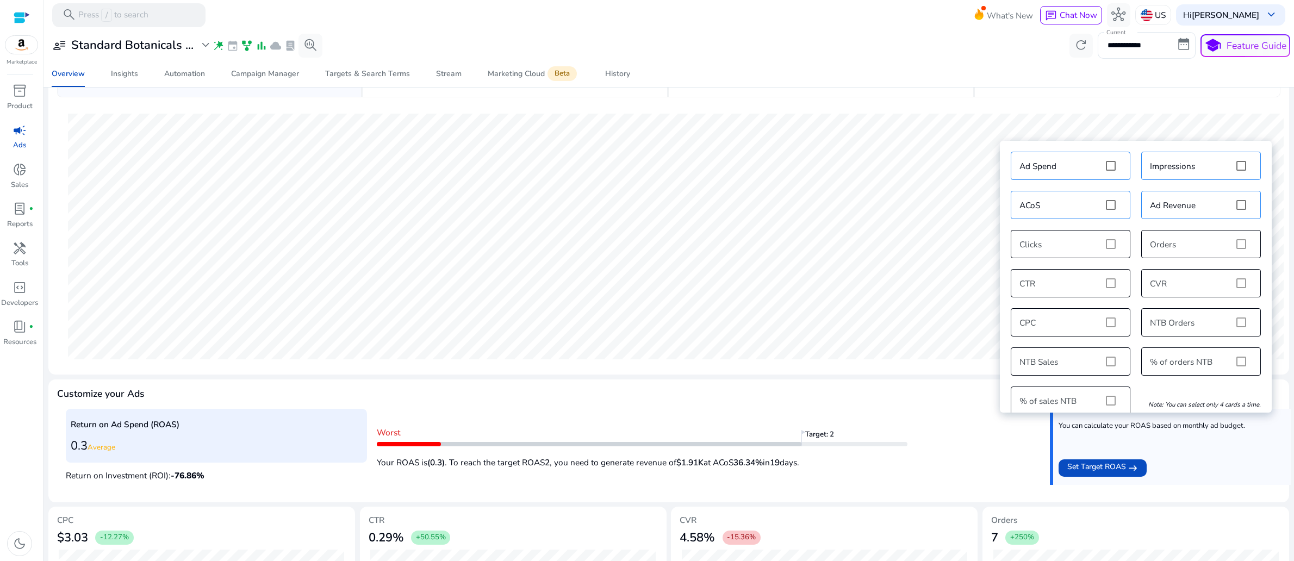
click at [692, 53] on div "**********" at bounding box center [668, 45] width 1243 height 26
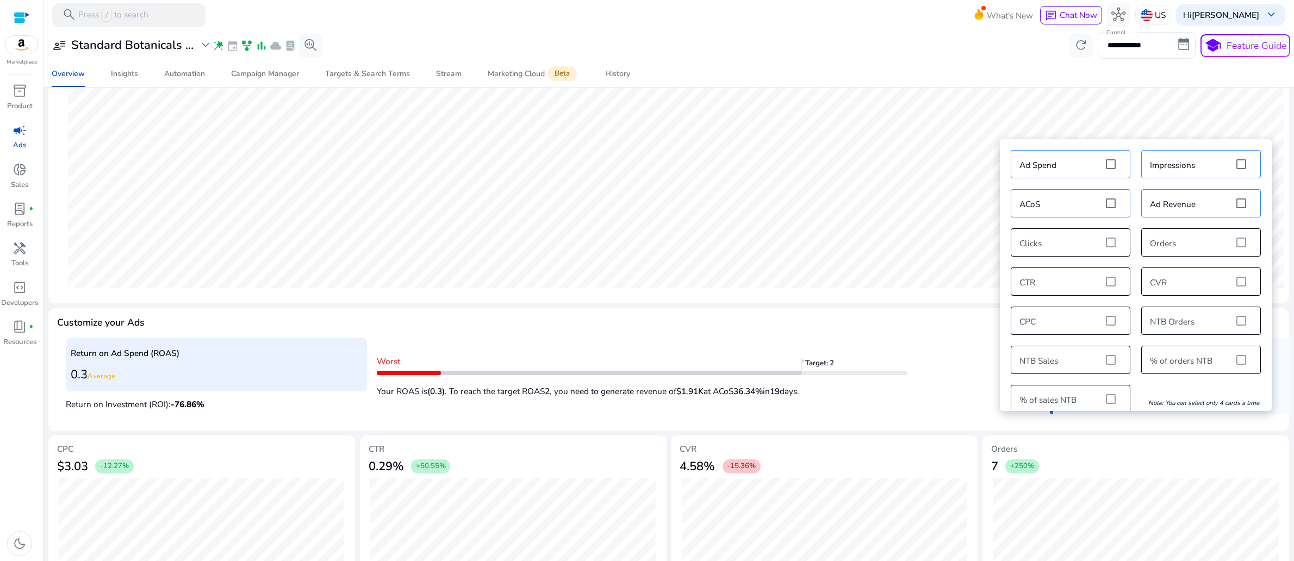
scroll to position [371, 0]
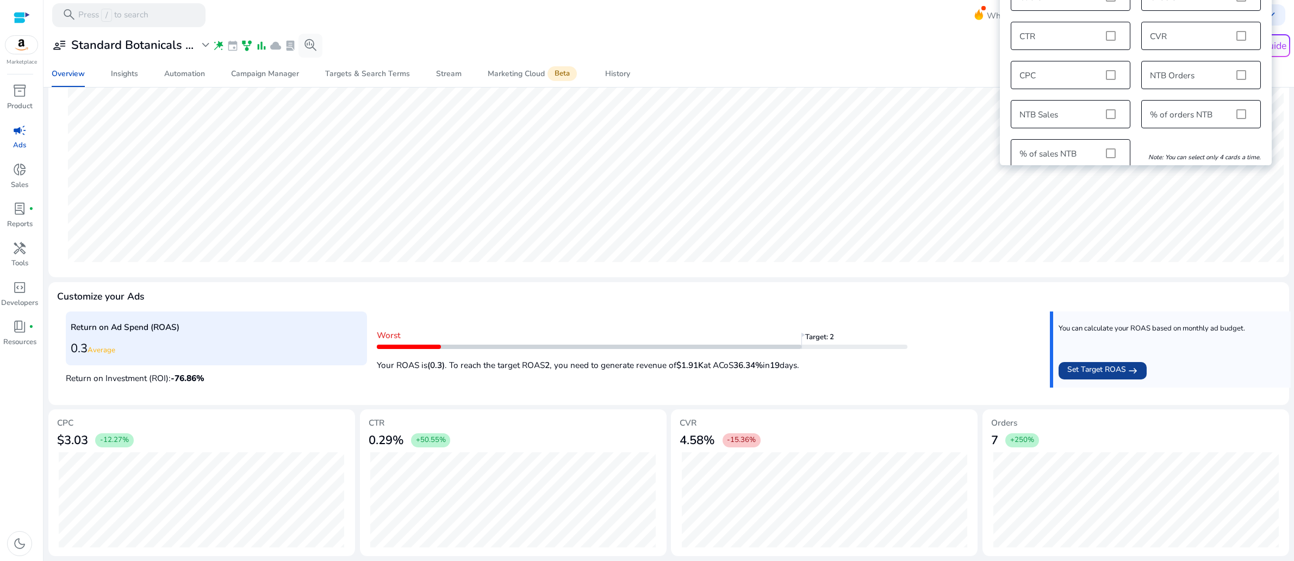
click at [1124, 364] on span "Set Target ROAS" at bounding box center [1096, 371] width 59 height 14
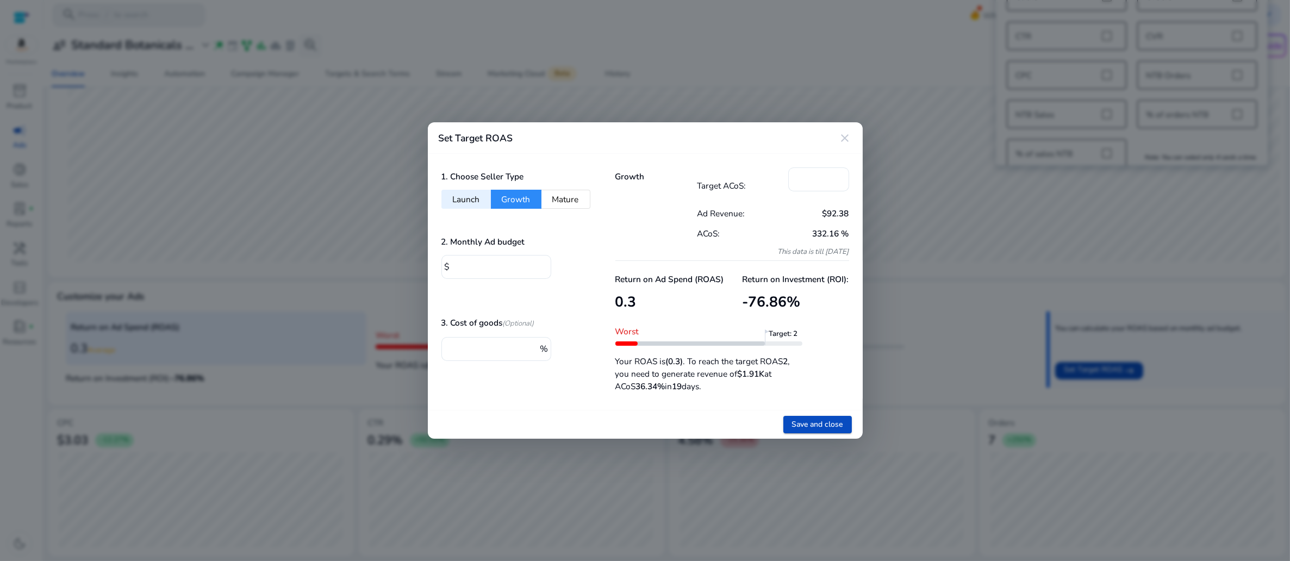
click at [491, 190] on button "Launch" at bounding box center [465, 199] width 49 height 19
click at [542, 190] on button "Growth" at bounding box center [516, 199] width 51 height 19
click at [590, 190] on button "Mature" at bounding box center [566, 199] width 49 height 19
click at [534, 190] on button "Growth" at bounding box center [516, 199] width 51 height 19
click at [465, 190] on button "Launch" at bounding box center [465, 199] width 49 height 19
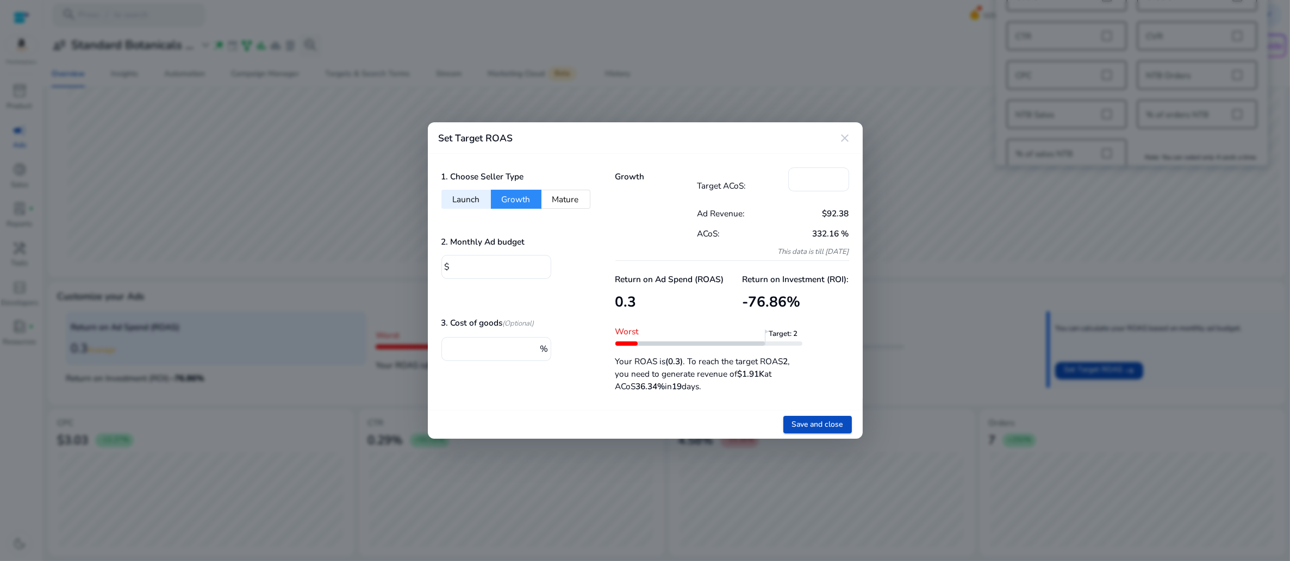
type input "***"
click at [844, 132] on mat-icon "close" at bounding box center [845, 138] width 13 height 13
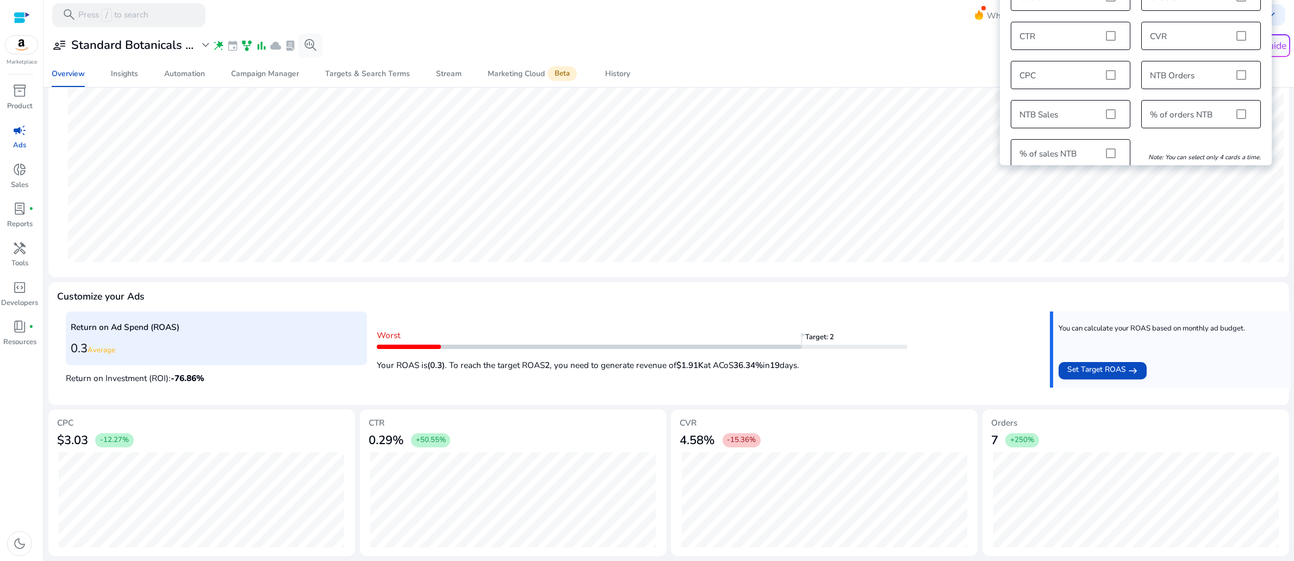
click at [658, 32] on div at bounding box center [668, 31] width 1251 height 2
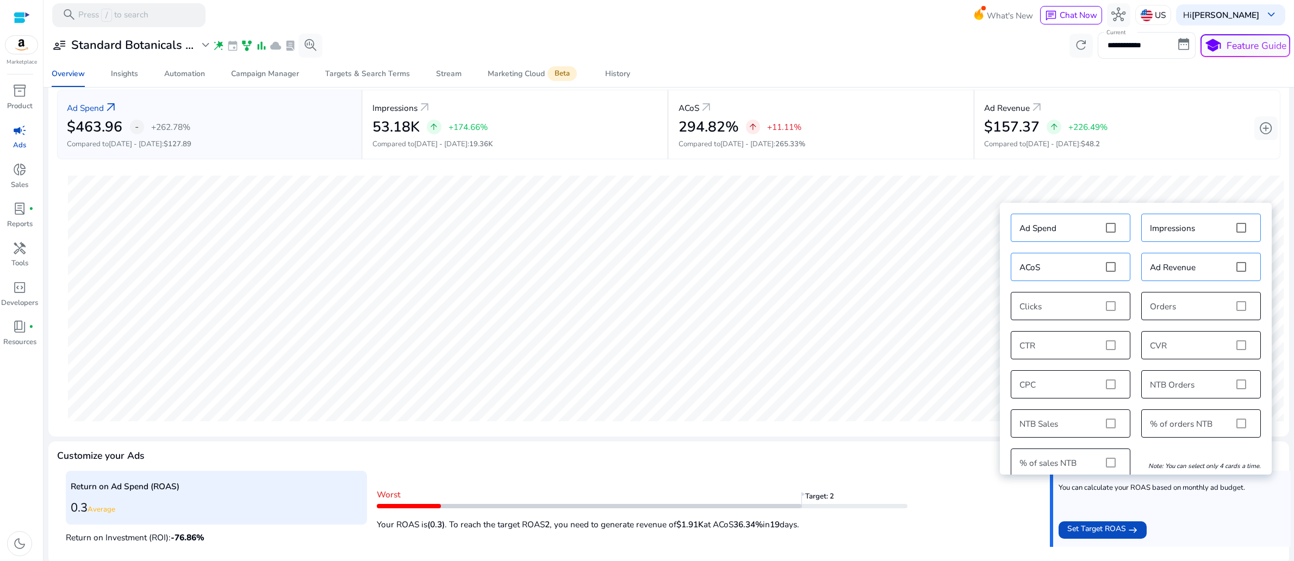
scroll to position [0, 0]
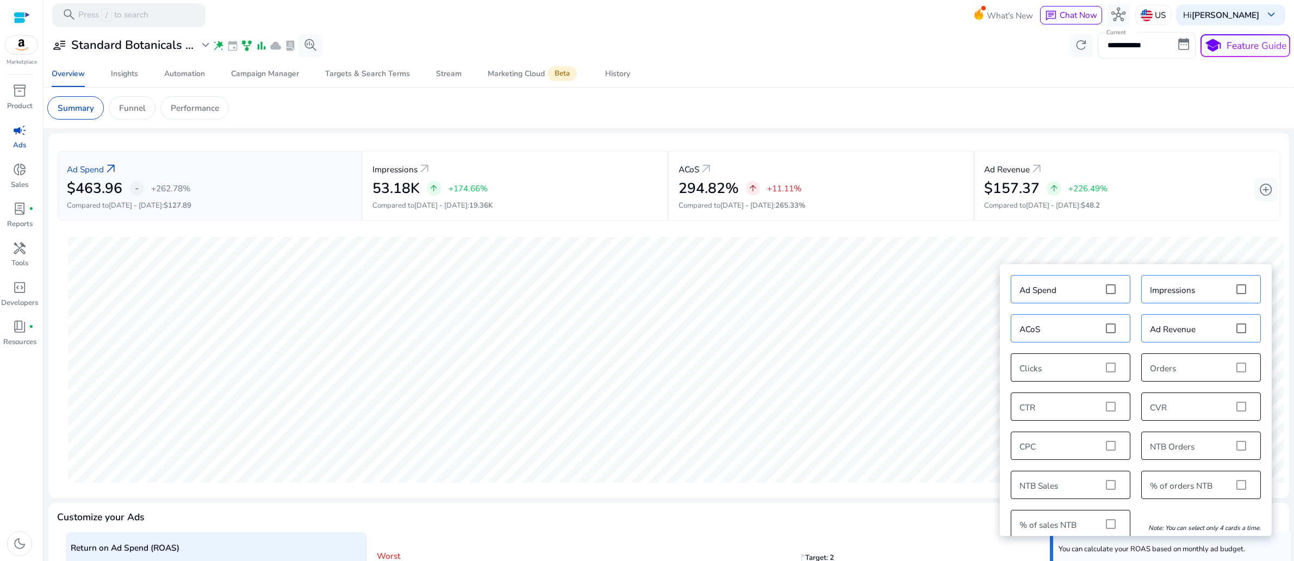
click at [904, 116] on app-sa-custom-tab "Summary Funnel Performance" at bounding box center [668, 107] width 1243 height 23
click at [1261, 197] on span "add_circle" at bounding box center [1266, 190] width 14 height 14
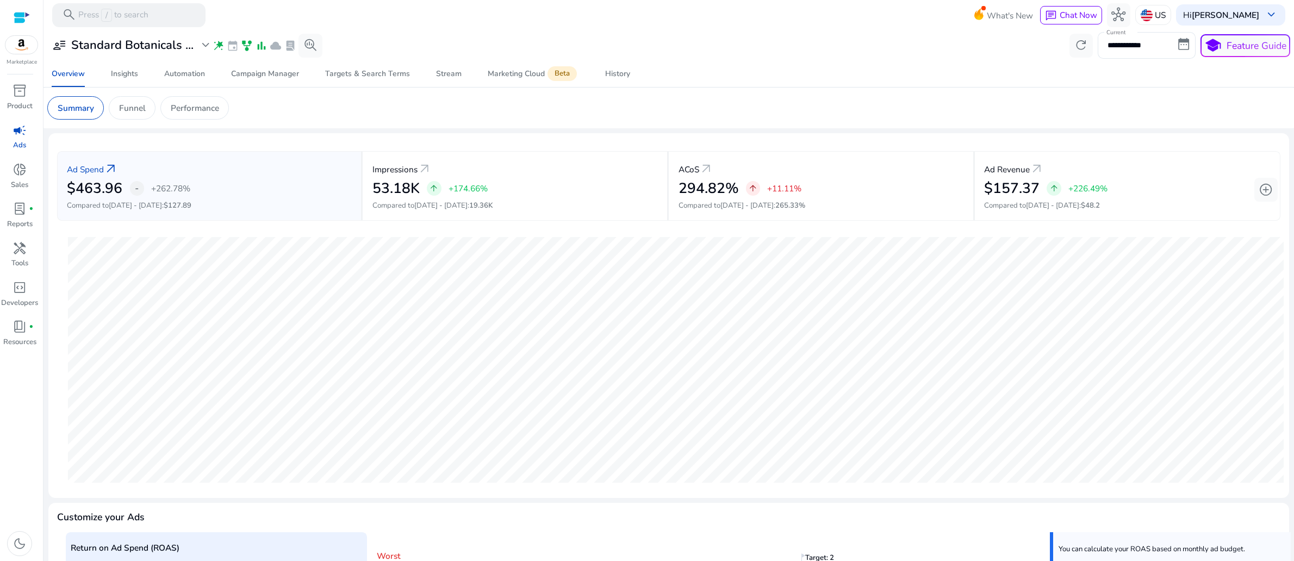
click at [1104, 108] on mat-card "Summary Funnel Performance" at bounding box center [669, 108] width 1260 height 41
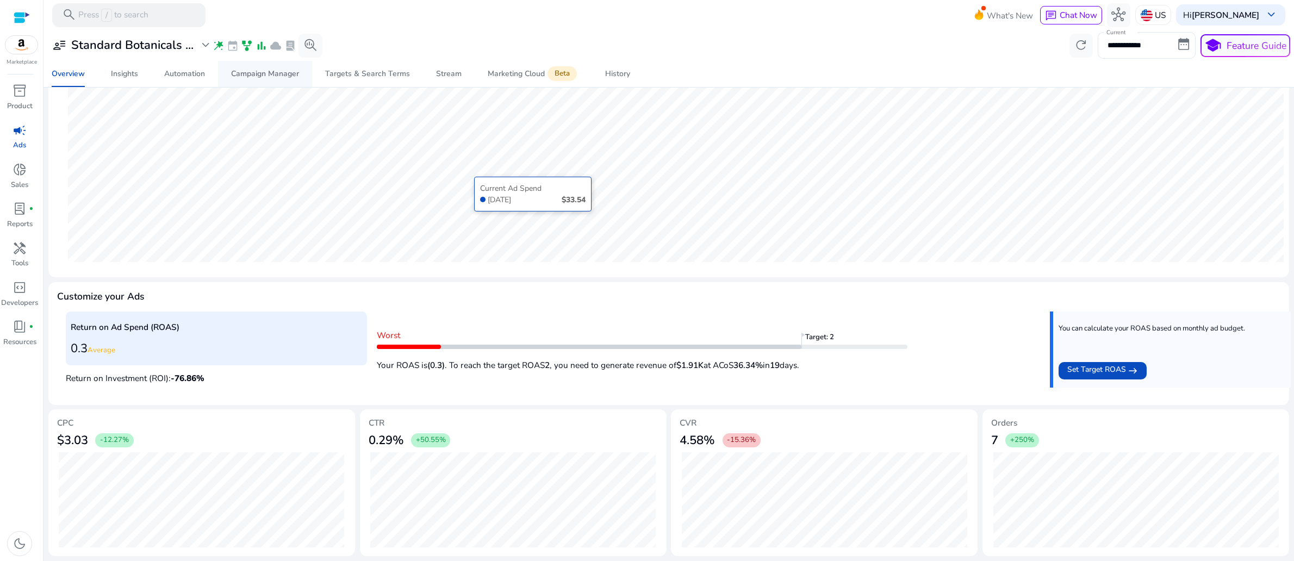
scroll to position [89, 0]
